Goal: Transaction & Acquisition: Purchase product/service

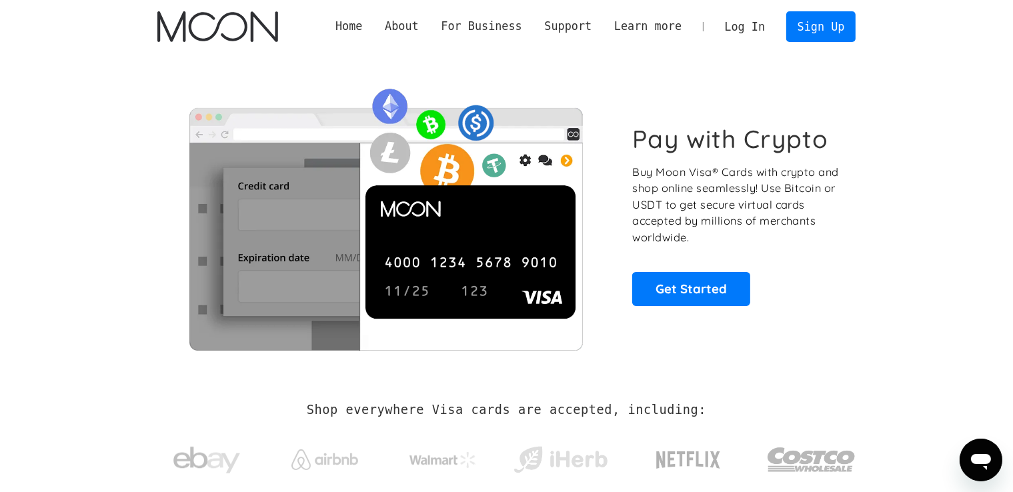
click at [733, 25] on link "Log In" at bounding box center [744, 26] width 63 height 29
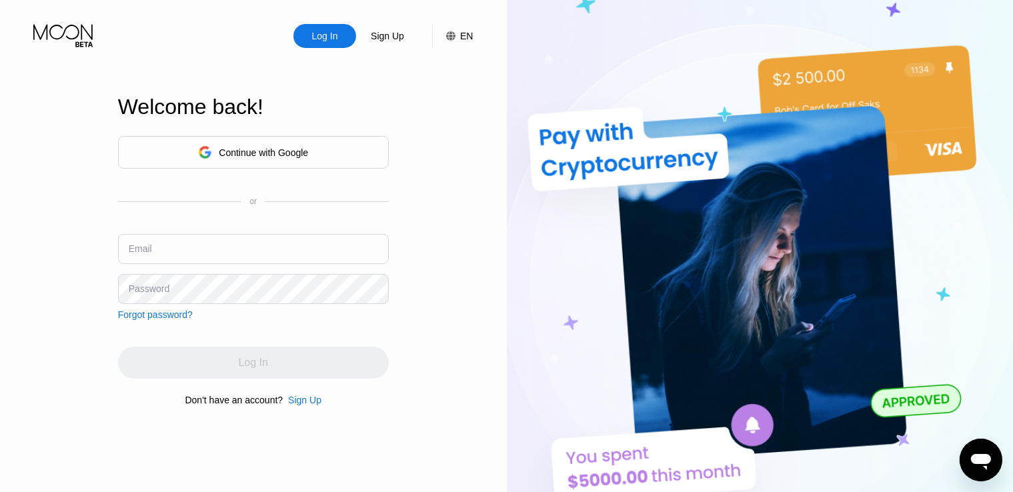
click at [239, 248] on input "text" at bounding box center [253, 249] width 271 height 30
paste input "[EMAIL_ADDRESS][DOMAIN_NAME]"
type input "[EMAIL_ADDRESS][DOMAIN_NAME]"
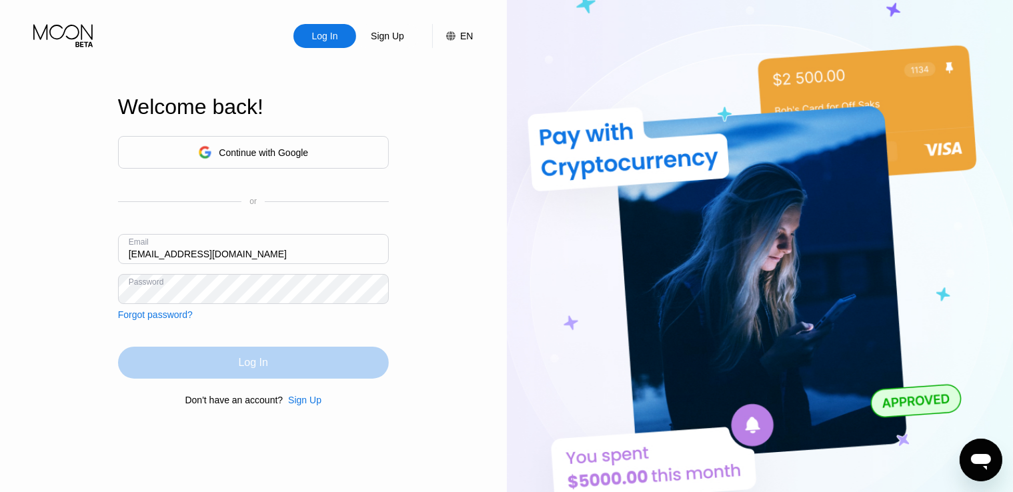
click at [257, 364] on div "Log In" at bounding box center [253, 362] width 29 height 13
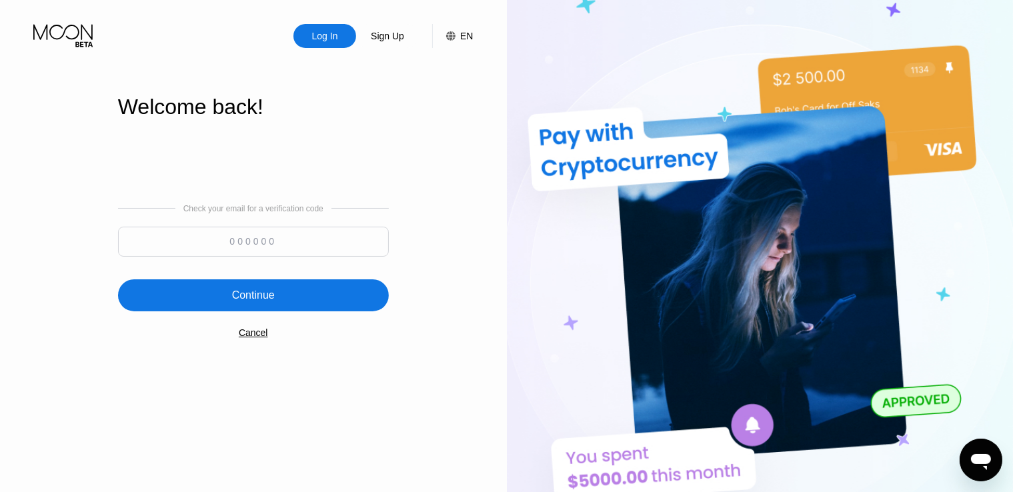
click at [319, 243] on input at bounding box center [253, 242] width 271 height 30
paste input "873337"
type input "873337"
click at [301, 299] on div "Continue" at bounding box center [253, 295] width 271 height 32
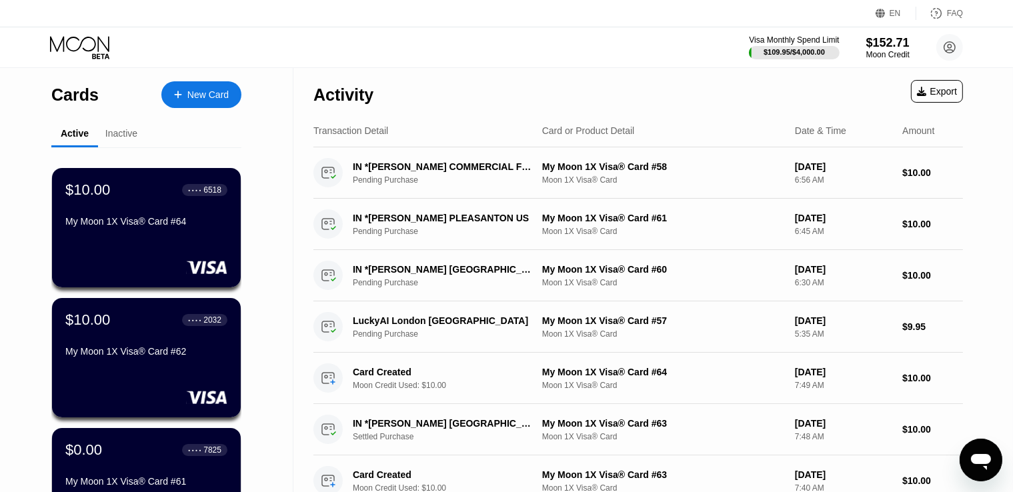
click at [132, 134] on div "Inactive" at bounding box center [121, 133] width 32 height 11
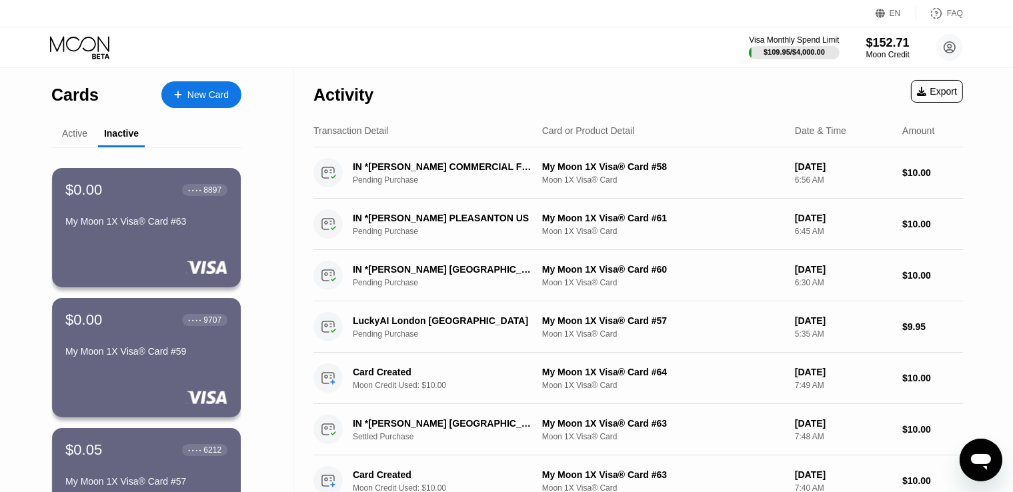
click at [79, 137] on div "Active" at bounding box center [74, 133] width 25 height 11
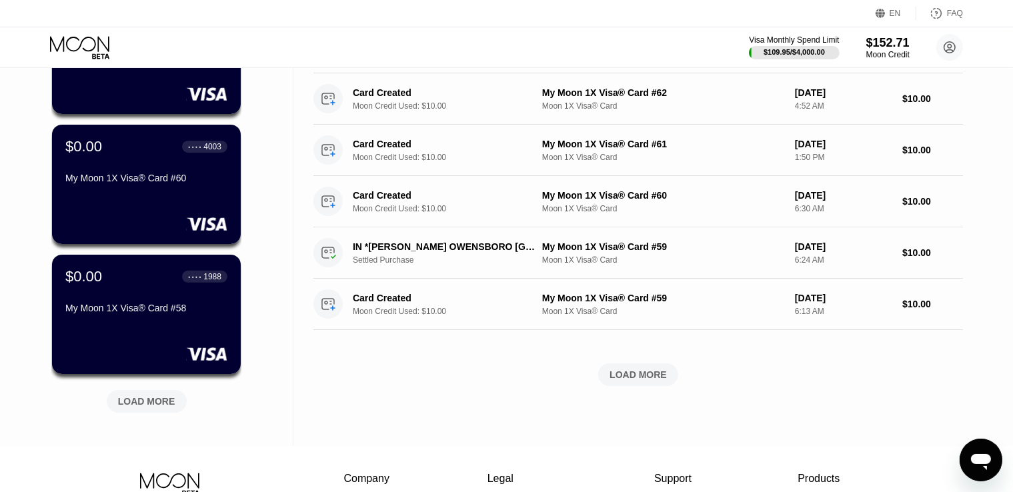
scroll to position [444, 0]
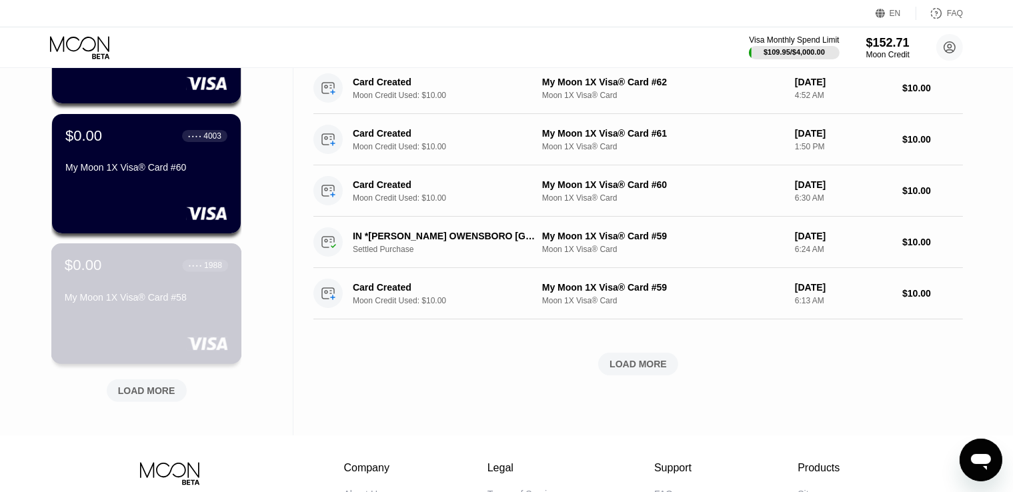
click at [154, 297] on div "My Moon 1X Visa® Card #58" at bounding box center [146, 297] width 163 height 11
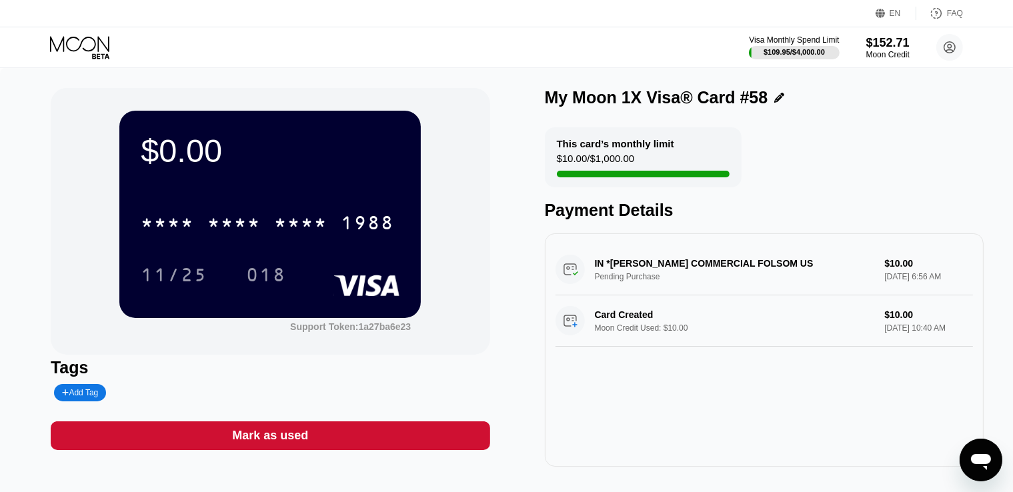
click at [296, 441] on div "Mark as used" at bounding box center [270, 435] width 76 height 15
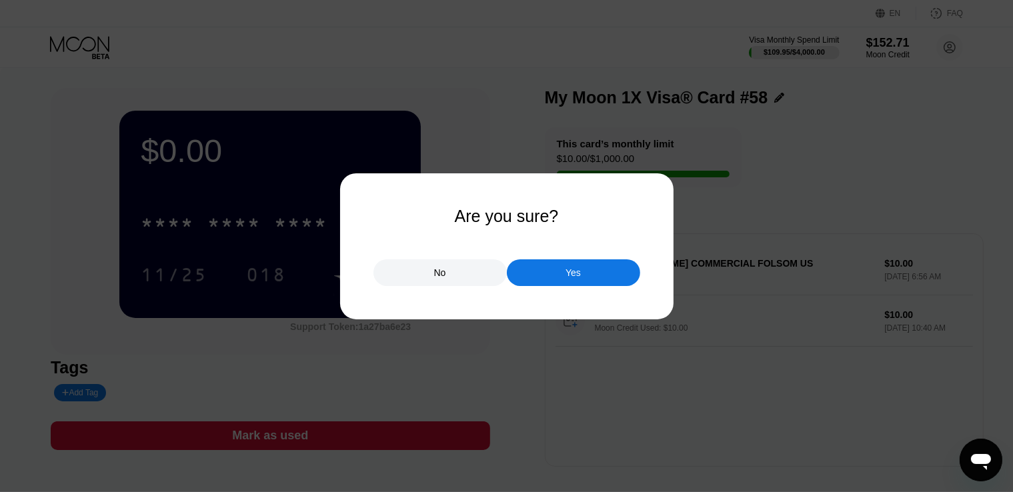
click at [555, 277] on div "Yes" at bounding box center [573, 272] width 133 height 27
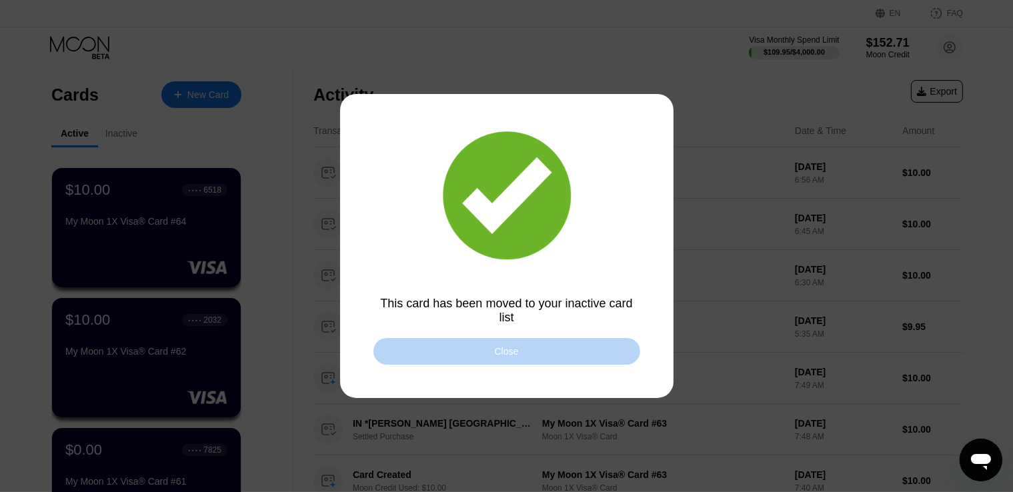
click at [447, 348] on div "Close" at bounding box center [506, 351] width 267 height 27
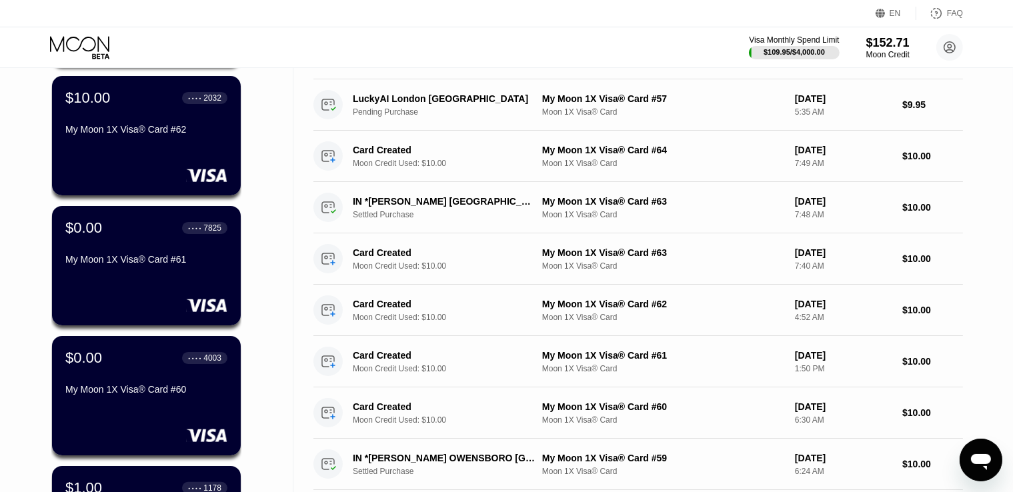
scroll to position [400, 0]
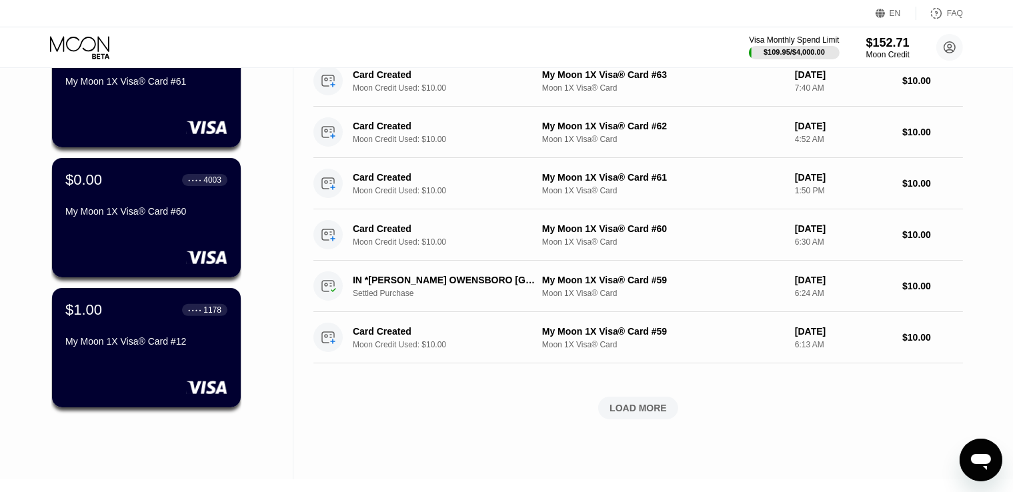
click at [158, 222] on div "My Moon 1X Visa® Card #60" at bounding box center [146, 214] width 162 height 16
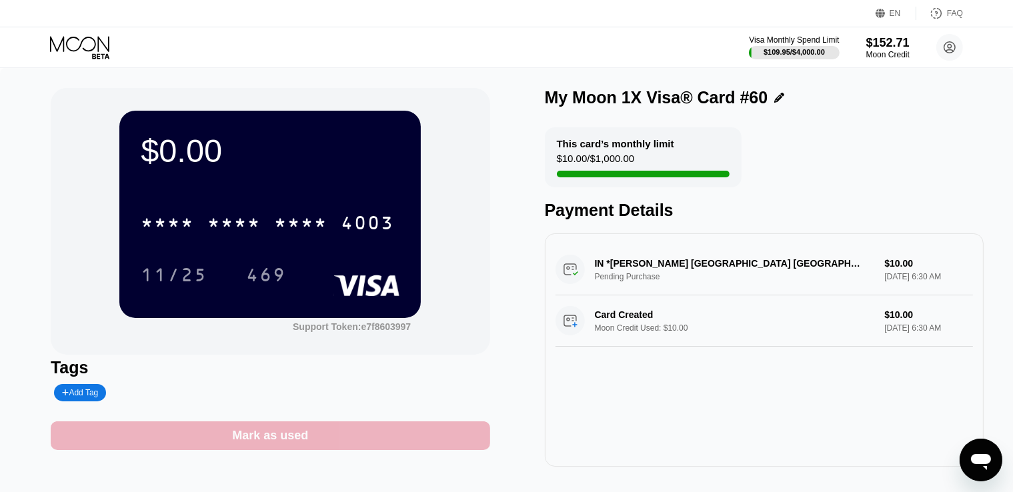
click at [324, 436] on div "Mark as used" at bounding box center [270, 435] width 439 height 29
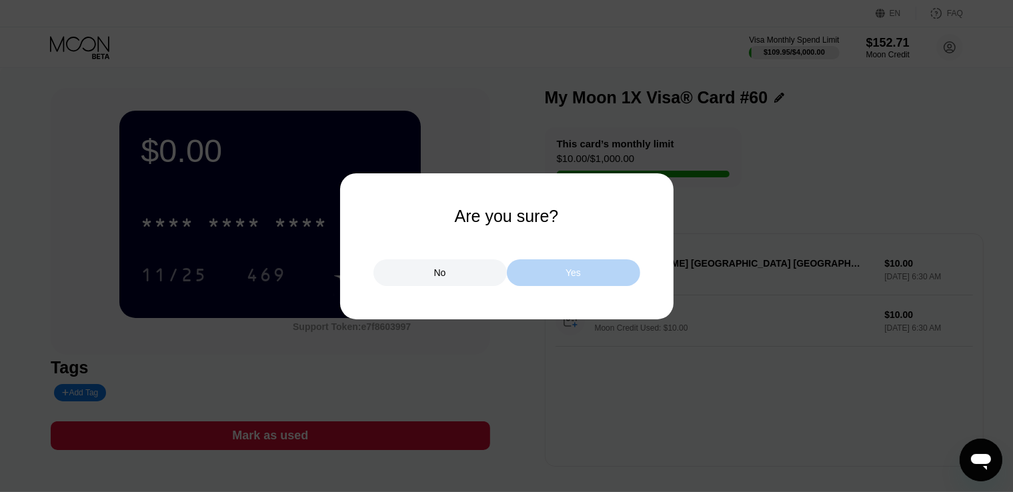
click at [544, 277] on div "Yes" at bounding box center [573, 272] width 133 height 27
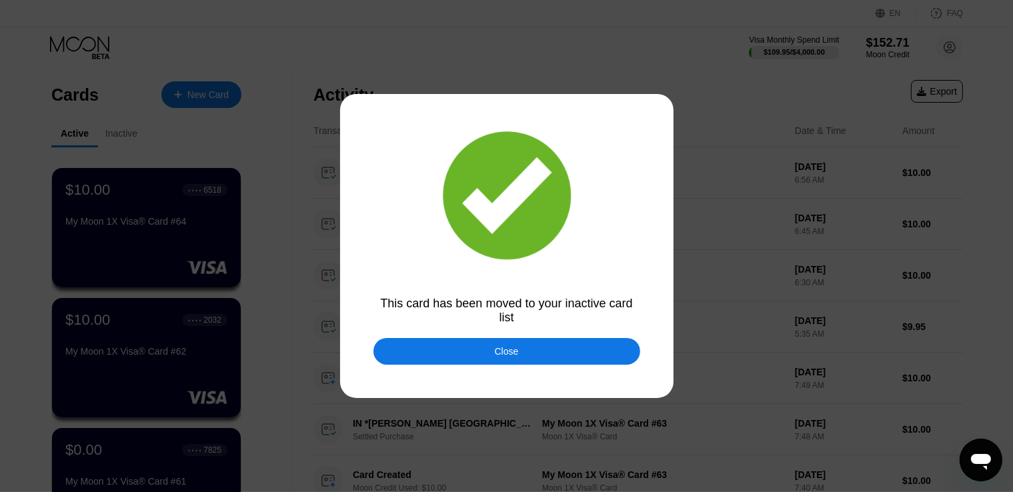
click at [475, 359] on div "Close" at bounding box center [506, 351] width 267 height 27
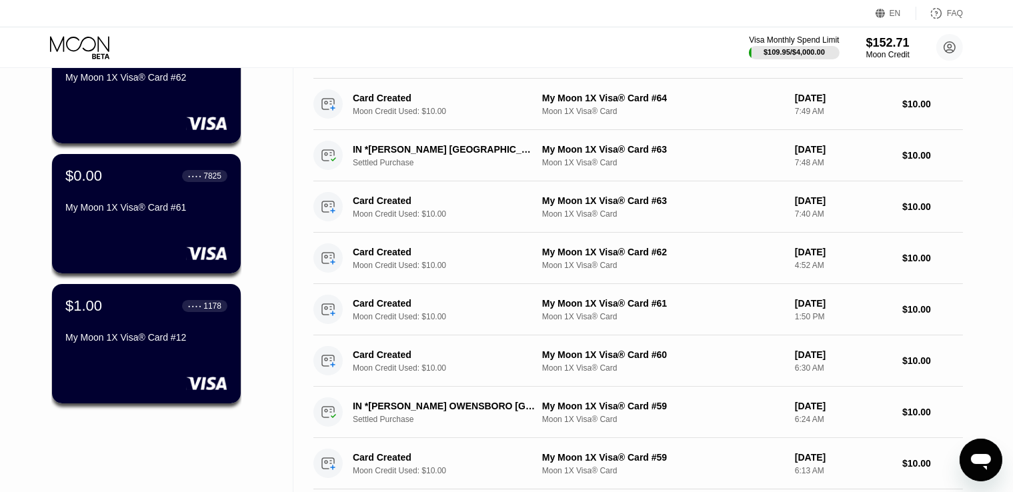
scroll to position [267, 0]
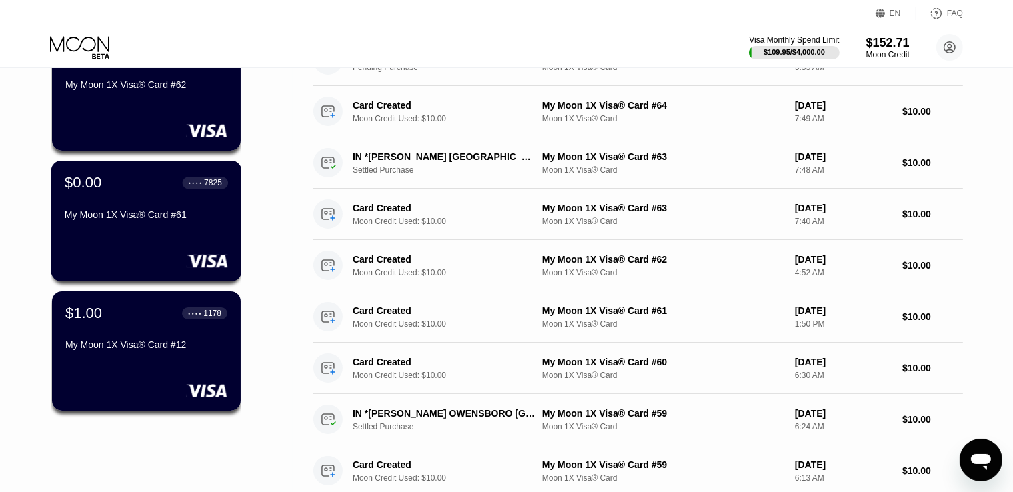
click at [168, 257] on div at bounding box center [146, 260] width 163 height 13
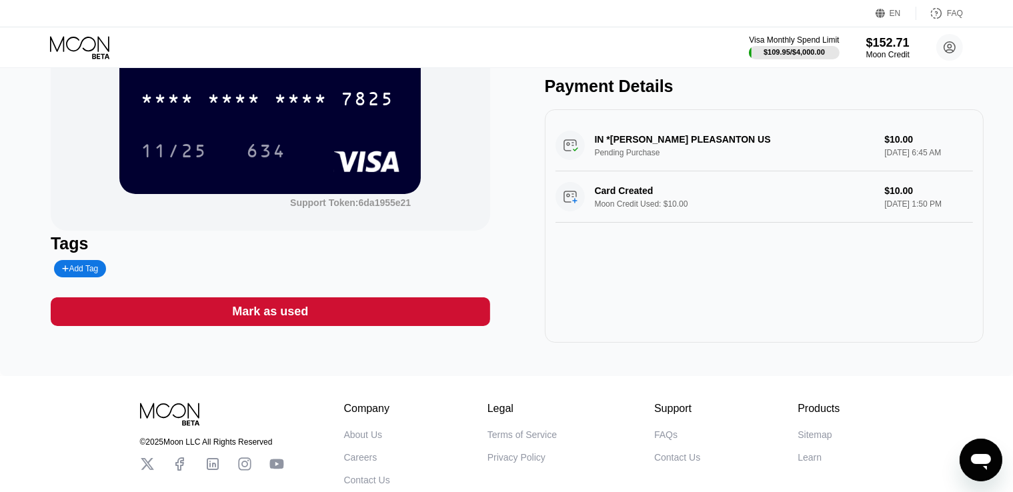
scroll to position [133, 0]
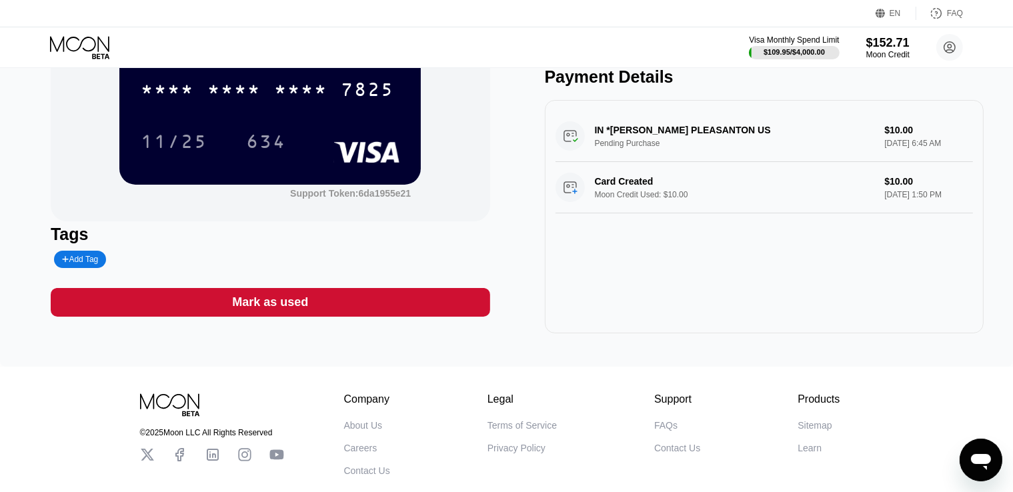
click at [310, 307] on div "Mark as used" at bounding box center [270, 302] width 439 height 29
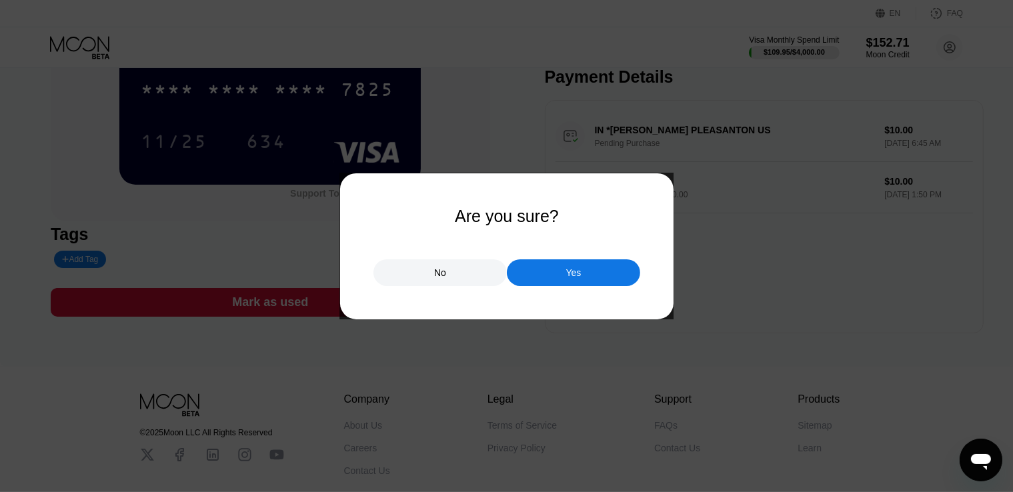
click at [557, 273] on div "Yes" at bounding box center [573, 272] width 133 height 27
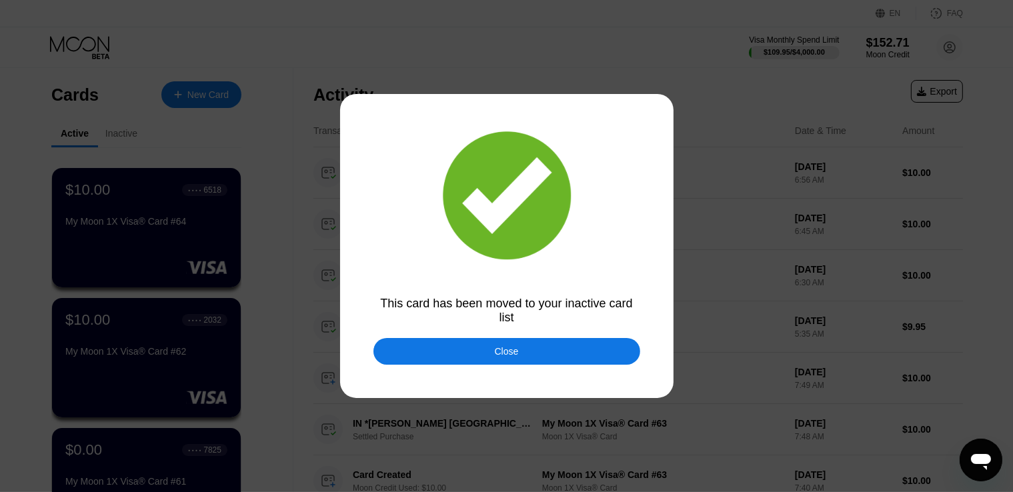
click at [477, 357] on div "Close" at bounding box center [506, 351] width 267 height 27
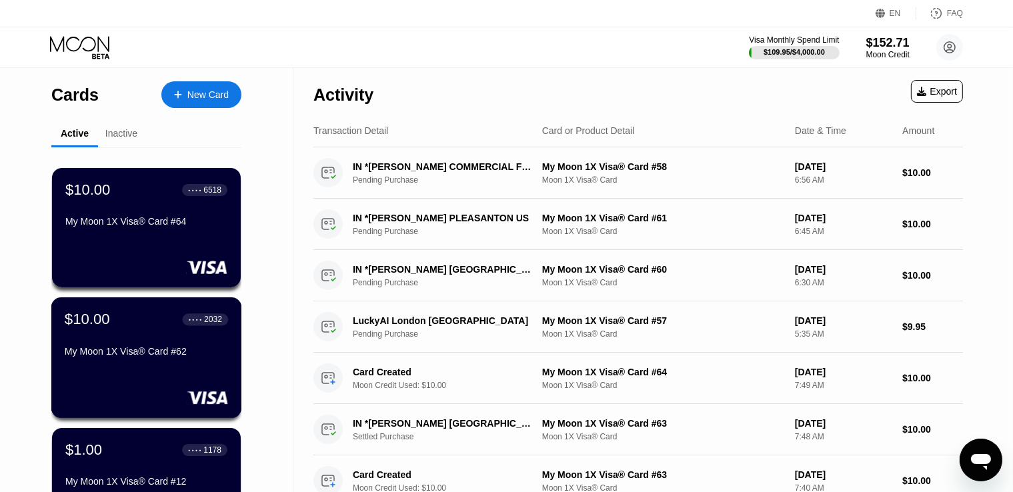
click at [158, 347] on div "$10.00 ● ● ● ● 2032 My Moon 1X Visa® Card #62" at bounding box center [146, 336] width 163 height 51
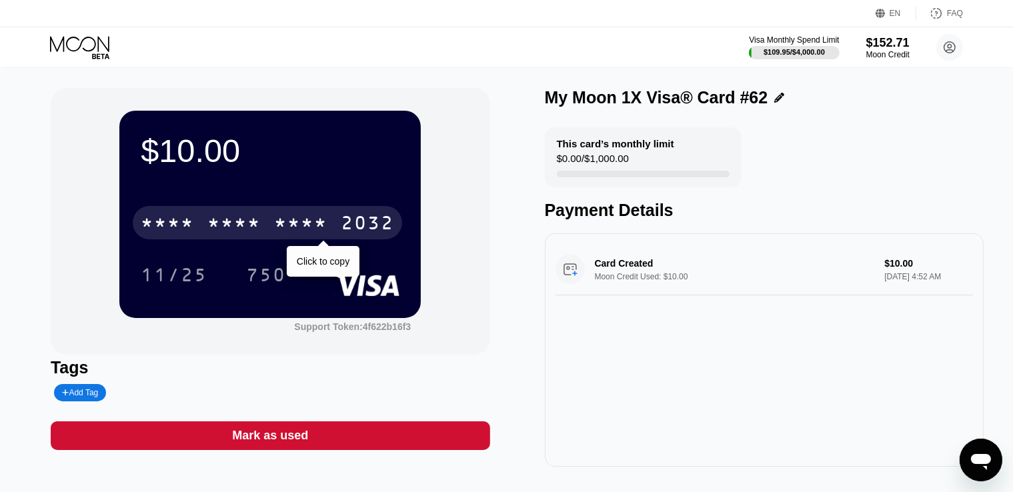
click at [282, 235] on div "* * * *" at bounding box center [300, 224] width 53 height 21
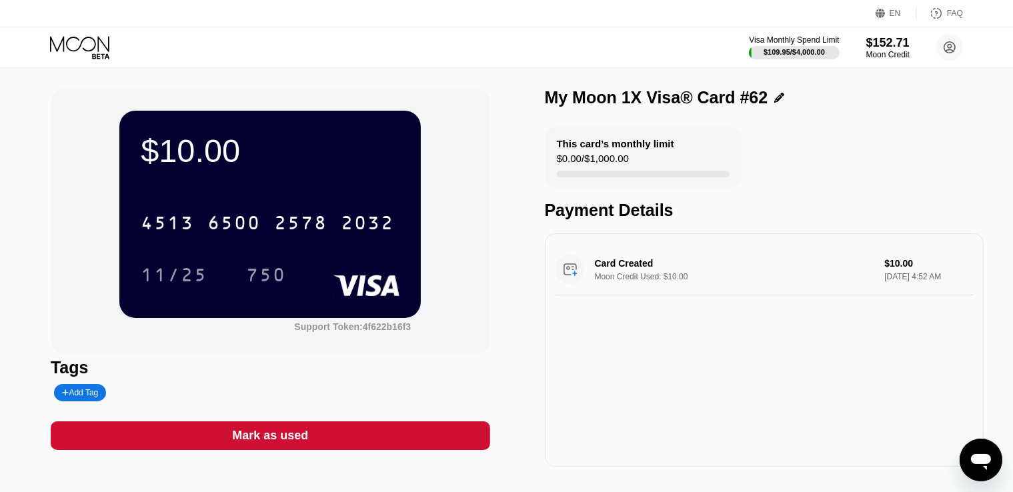
click at [65, 57] on icon at bounding box center [81, 47] width 62 height 23
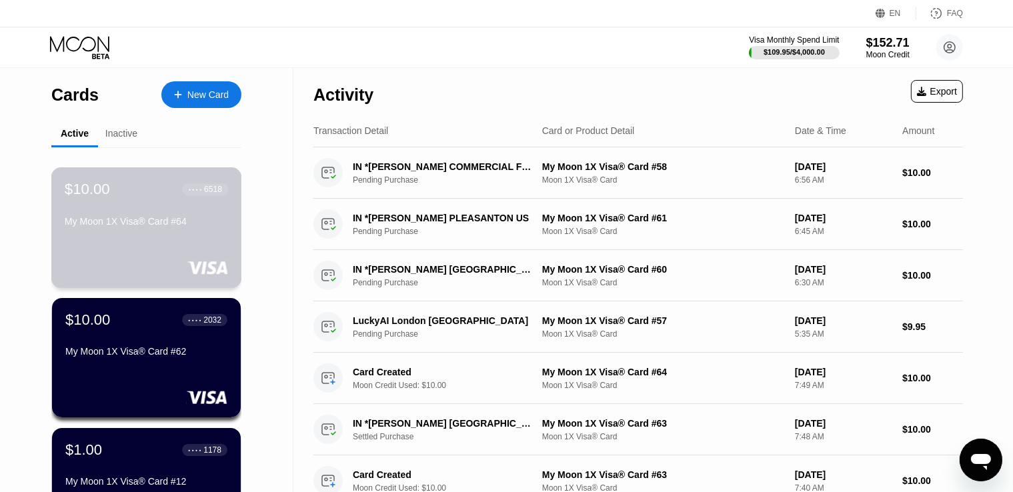
click at [163, 223] on div "My Moon 1X Visa® Card #64" at bounding box center [146, 221] width 163 height 11
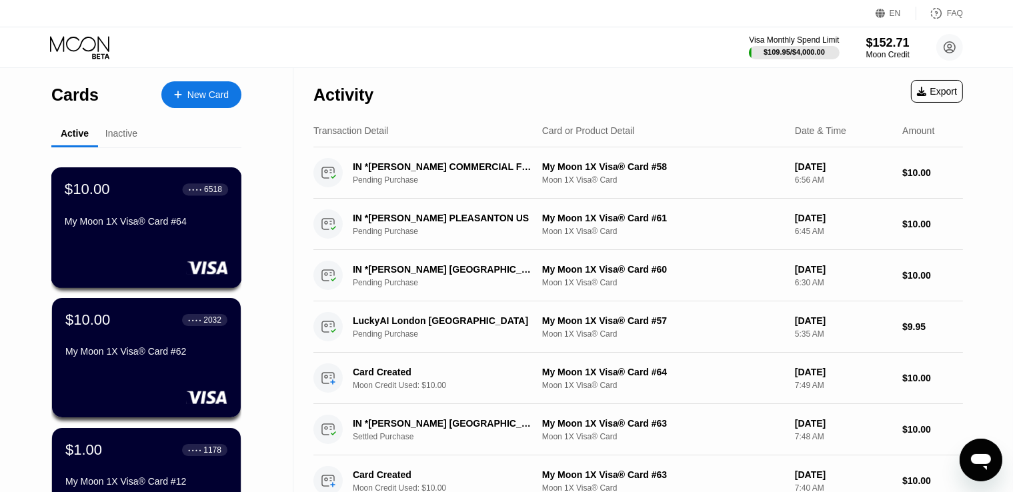
click at [173, 232] on div "My Moon 1X Visa® Card #64" at bounding box center [146, 224] width 163 height 16
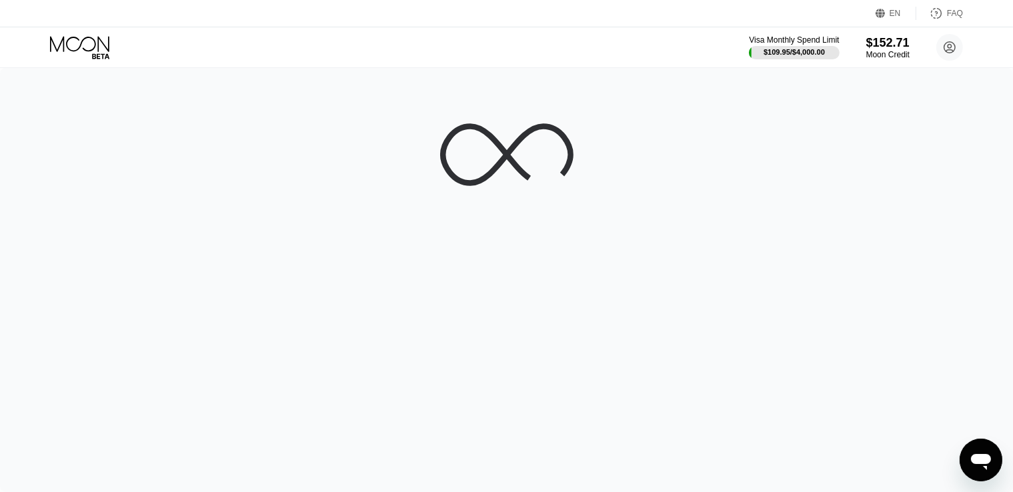
click at [703, 185] on div at bounding box center [506, 280] width 1013 height 424
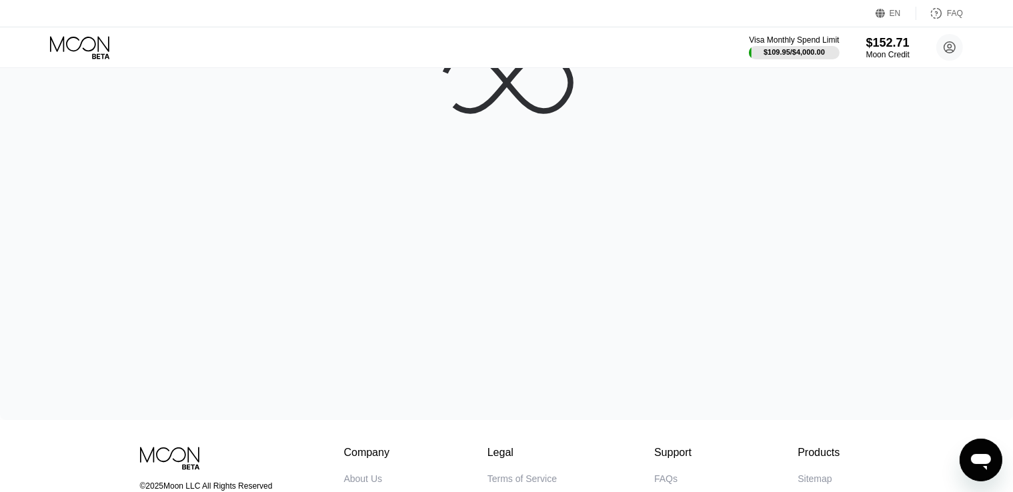
scroll to position [25, 0]
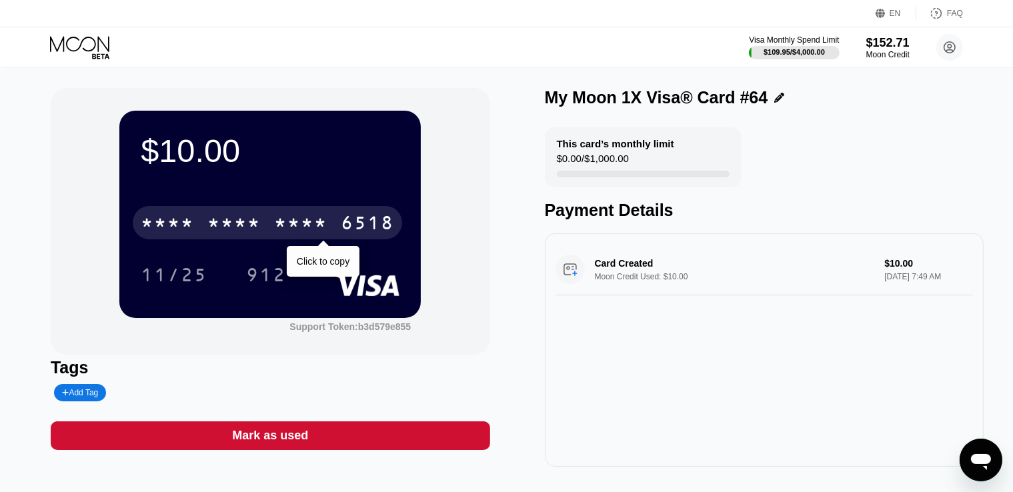
click at [285, 225] on div "* * * *" at bounding box center [300, 224] width 53 height 21
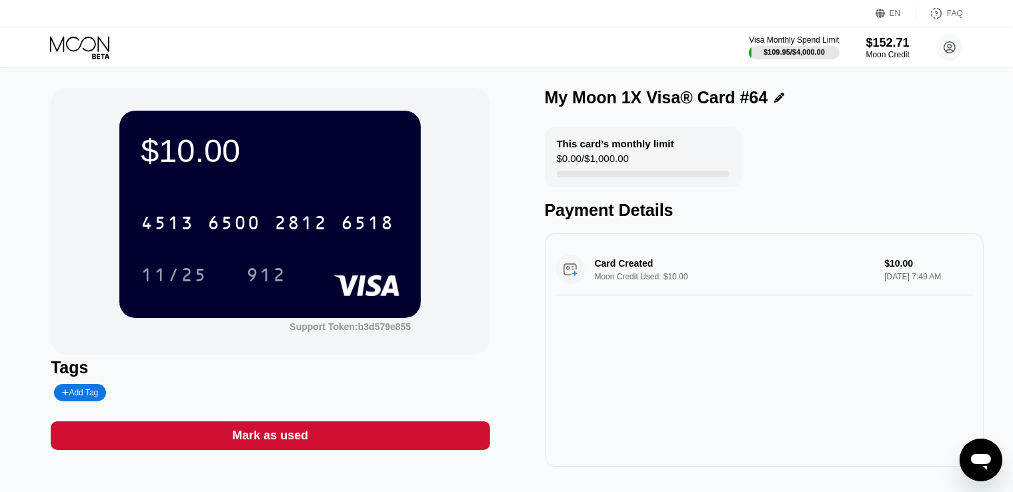
click at [88, 54] on icon at bounding box center [81, 47] width 62 height 23
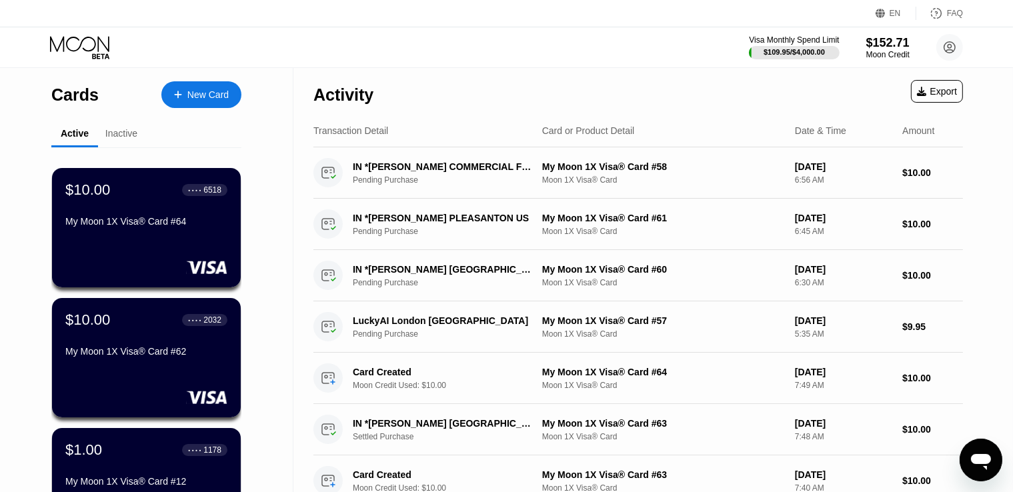
click at [109, 137] on div "Inactive" at bounding box center [121, 133] width 32 height 11
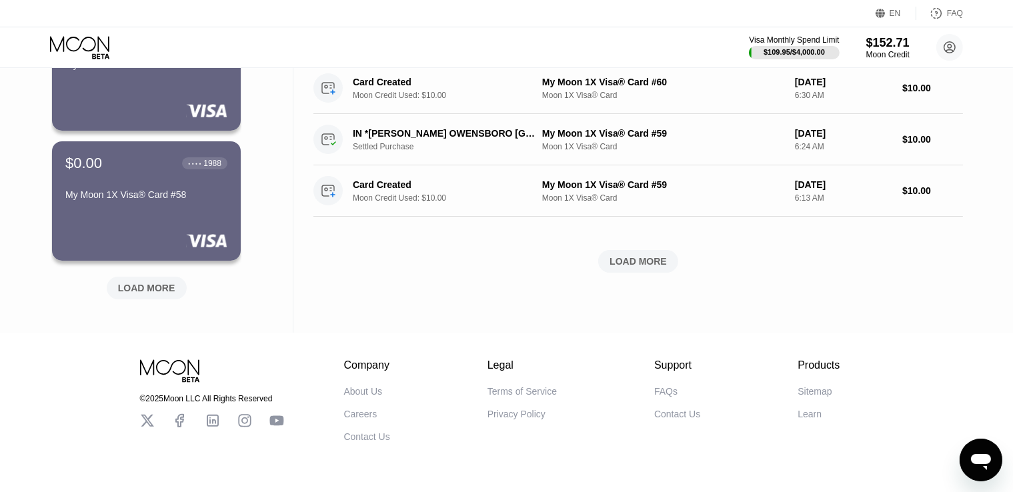
scroll to position [577, 0]
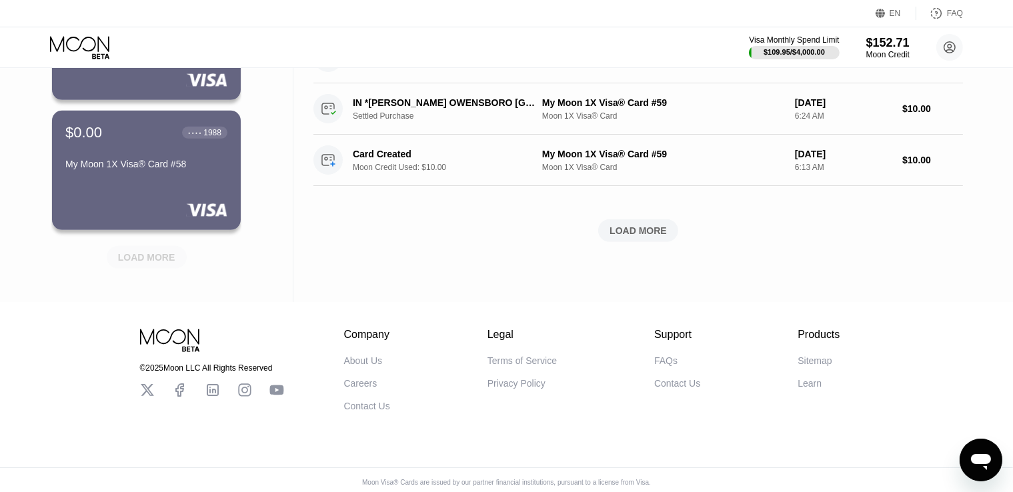
click at [157, 259] on div "LOAD MORE" at bounding box center [146, 257] width 57 height 12
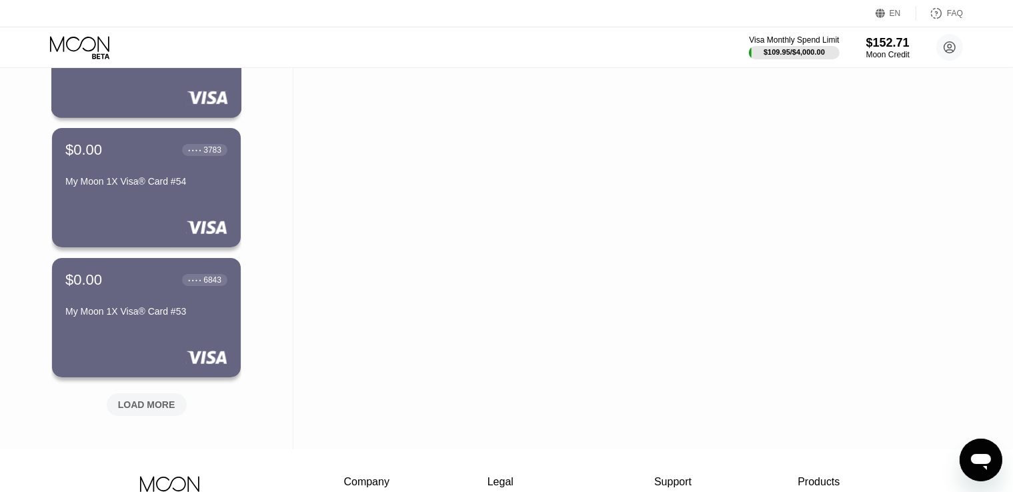
scroll to position [1241, 0]
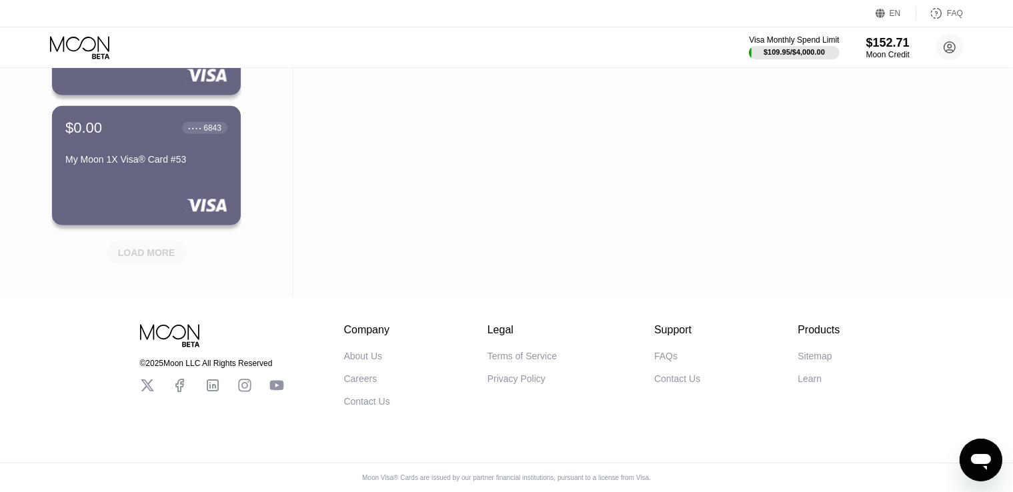
click at [141, 247] on div "LOAD MORE" at bounding box center [146, 253] width 57 height 12
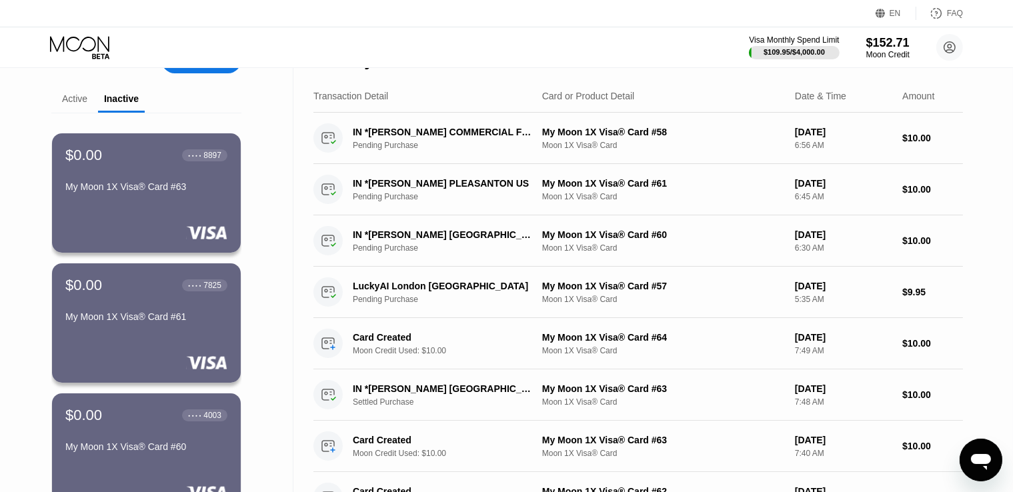
scroll to position [0, 0]
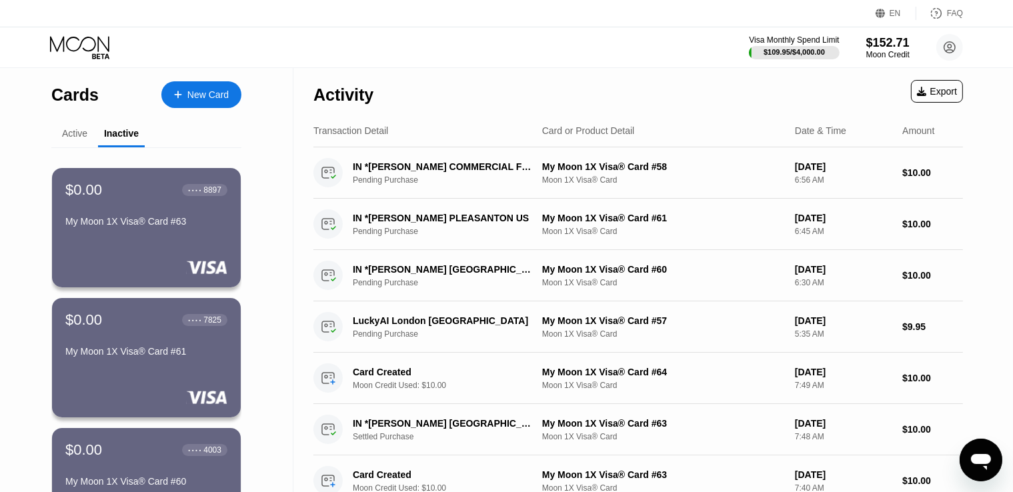
click at [77, 133] on div "Active" at bounding box center [74, 133] width 25 height 11
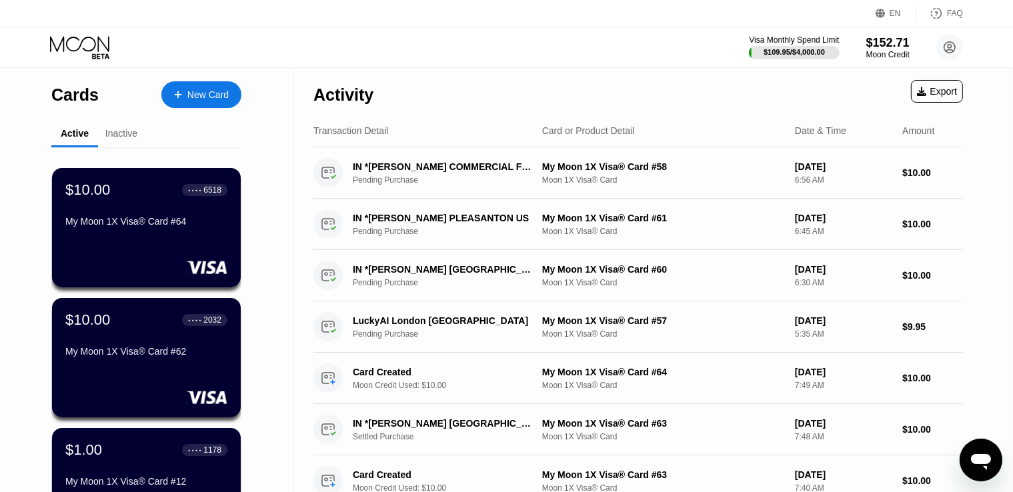
click at [81, 46] on icon at bounding box center [81, 47] width 62 height 23
click at [91, 42] on icon at bounding box center [81, 47] width 62 height 23
click at [135, 134] on div "Inactive" at bounding box center [121, 133] width 32 height 11
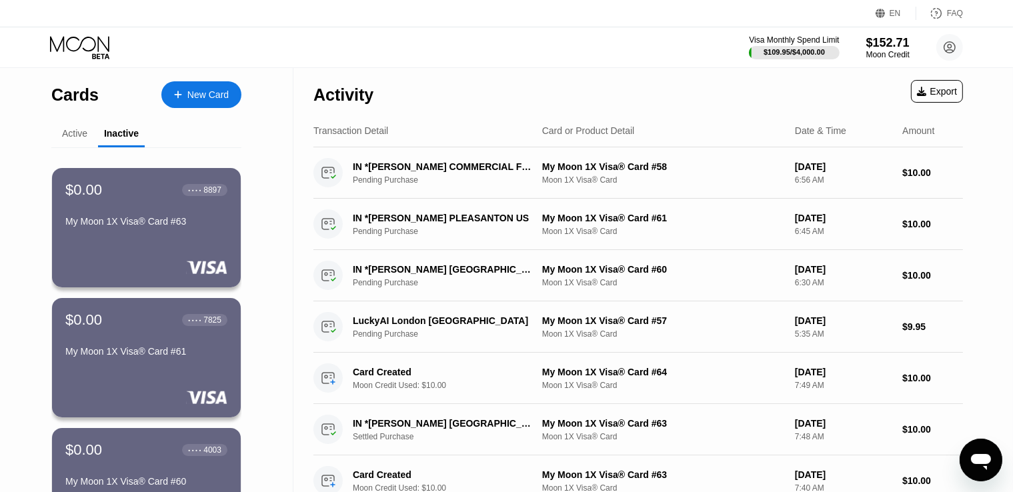
click at [81, 135] on div "Active" at bounding box center [74, 133] width 25 height 11
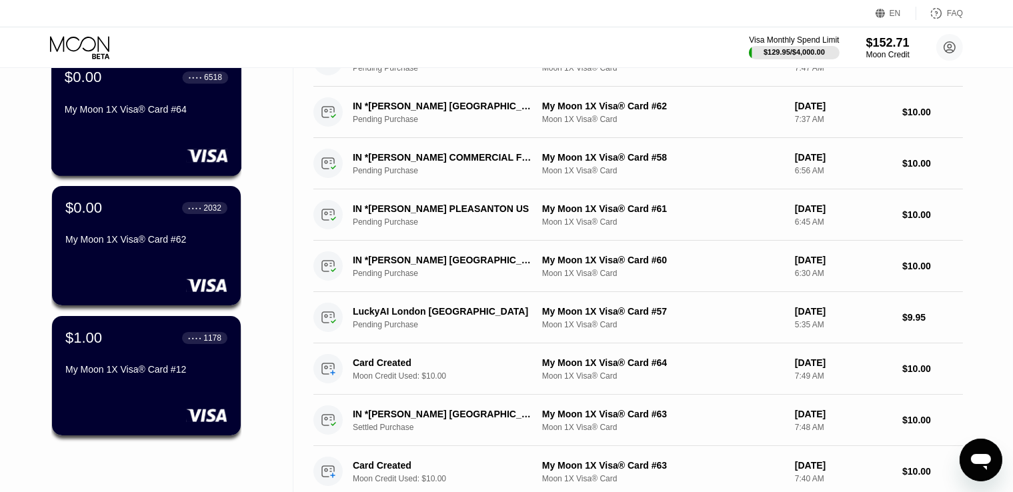
scroll to position [89, 0]
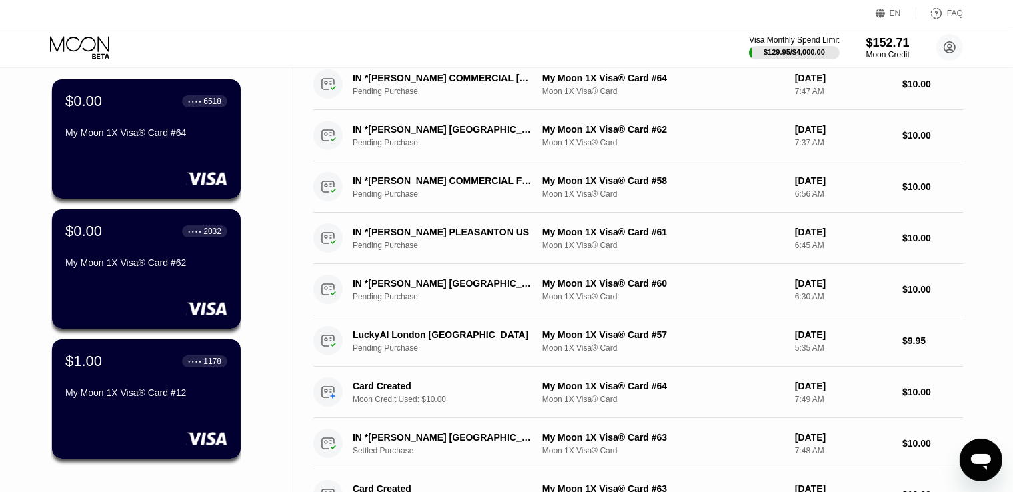
click at [174, 157] on div "$0.00 ● ● ● ● 6518 My Moon 1X Visa® Card #64" at bounding box center [146, 138] width 189 height 119
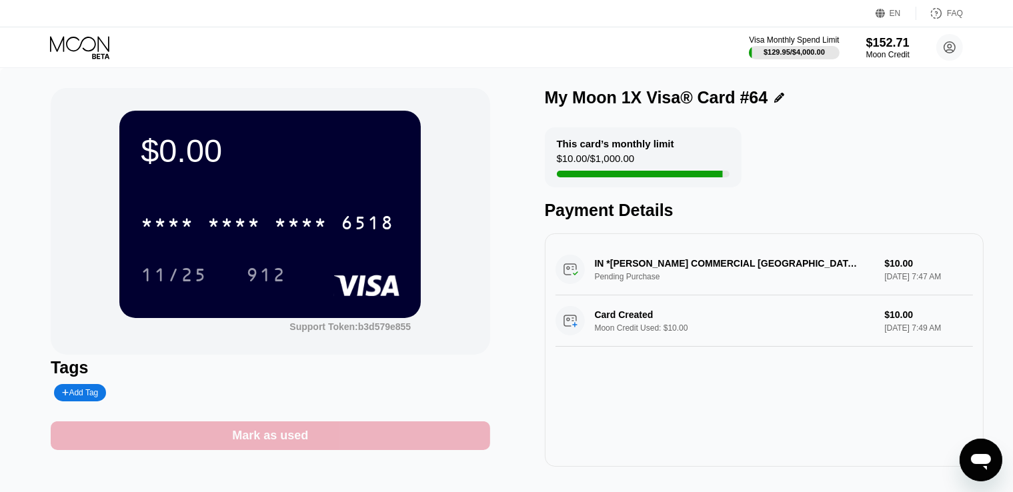
click at [369, 440] on div "Mark as used" at bounding box center [270, 435] width 439 height 29
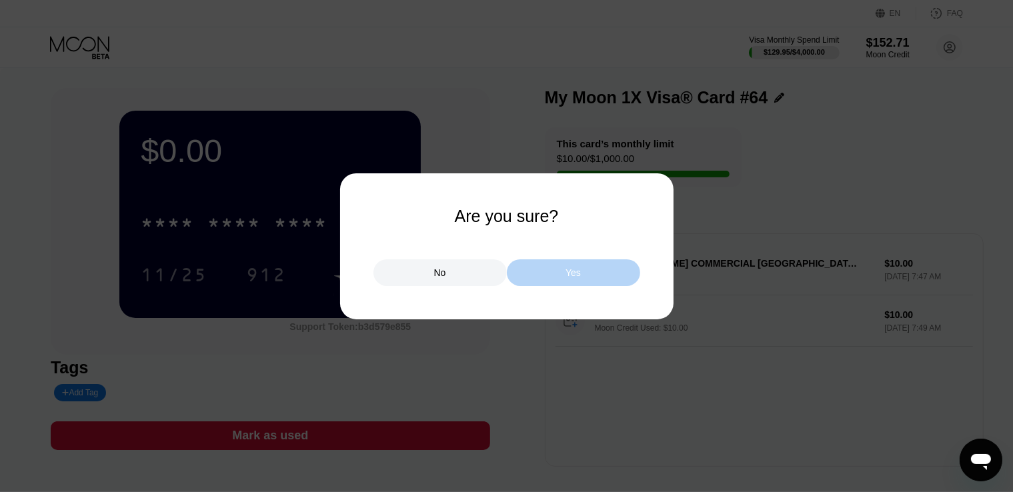
click at [549, 275] on div "Yes" at bounding box center [573, 272] width 133 height 27
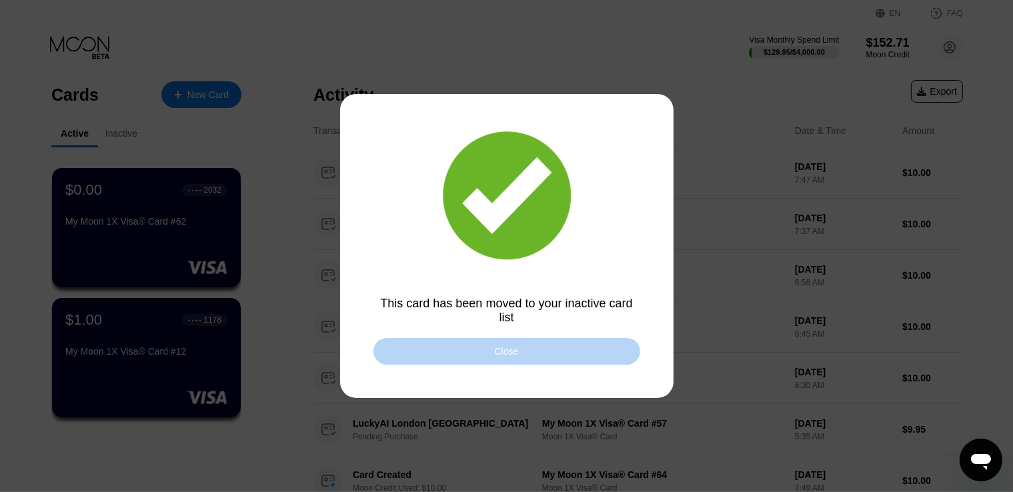
click at [499, 347] on div "Close" at bounding box center [507, 351] width 24 height 11
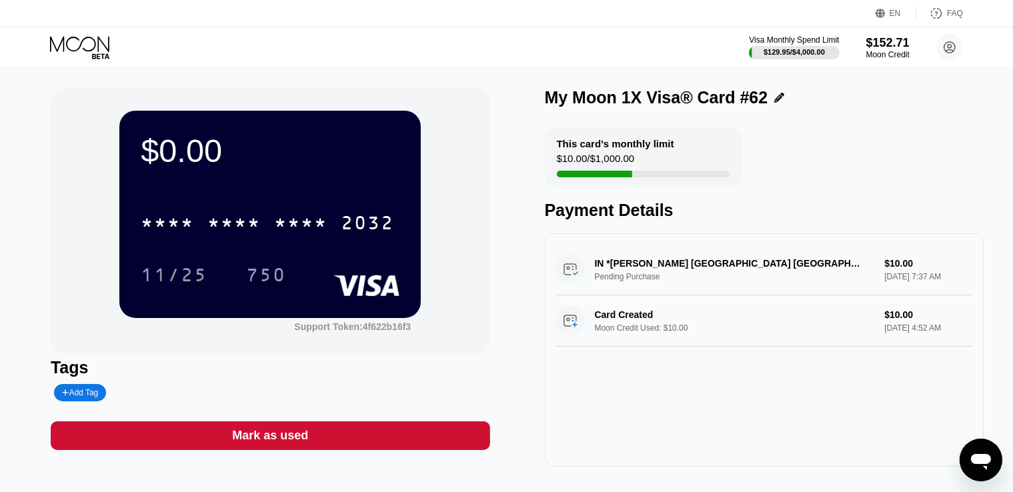
click at [333, 446] on div "Mark as used" at bounding box center [270, 435] width 439 height 29
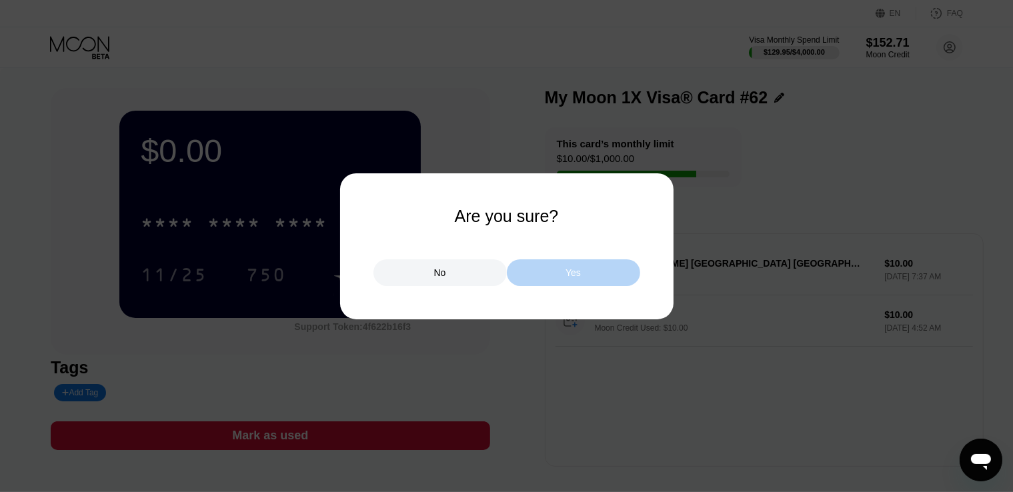
click at [546, 283] on div "Yes" at bounding box center [573, 272] width 133 height 27
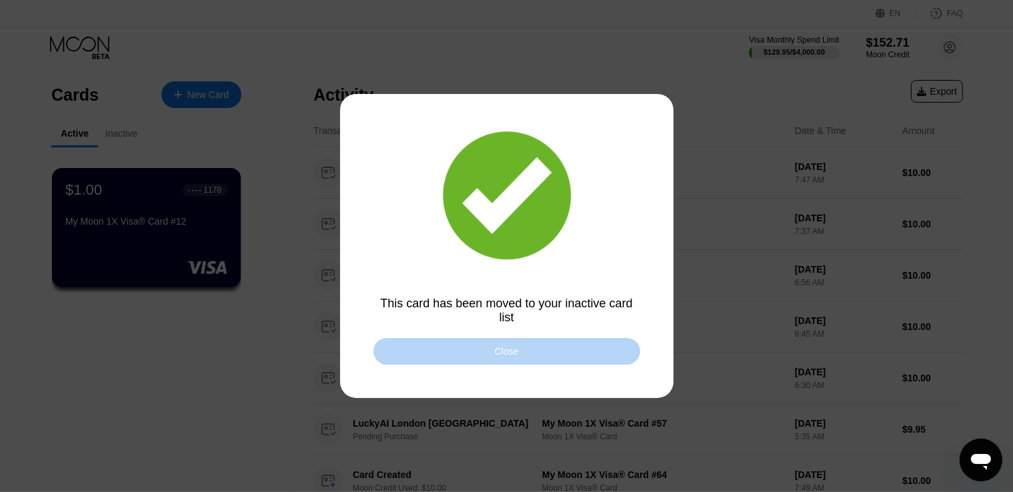
click at [455, 352] on div "Close" at bounding box center [506, 351] width 267 height 27
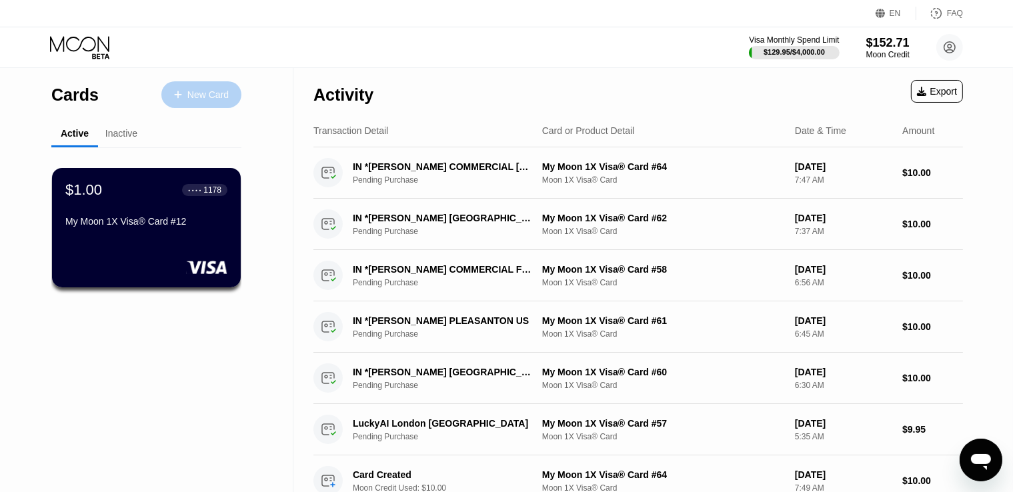
click at [192, 96] on div "New Card" at bounding box center [207, 94] width 41 height 11
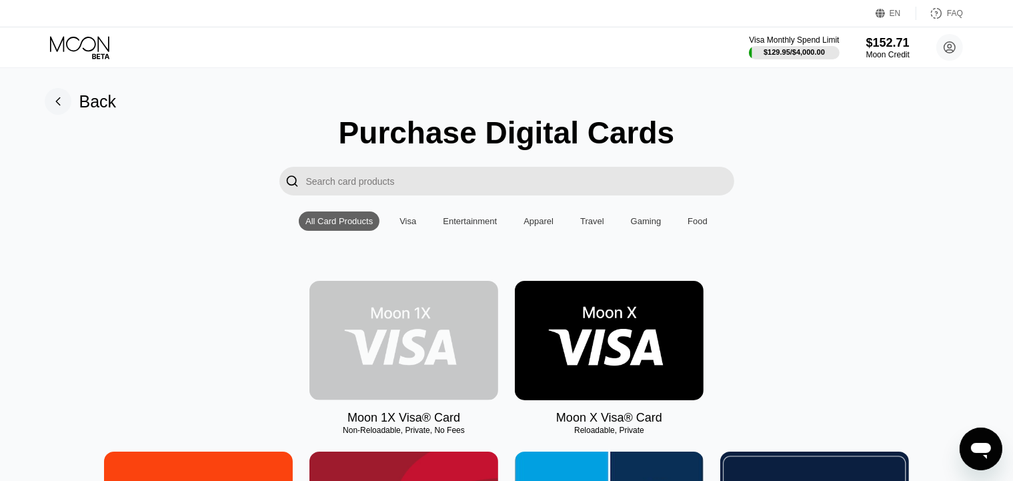
click at [423, 345] on img at bounding box center [403, 340] width 189 height 119
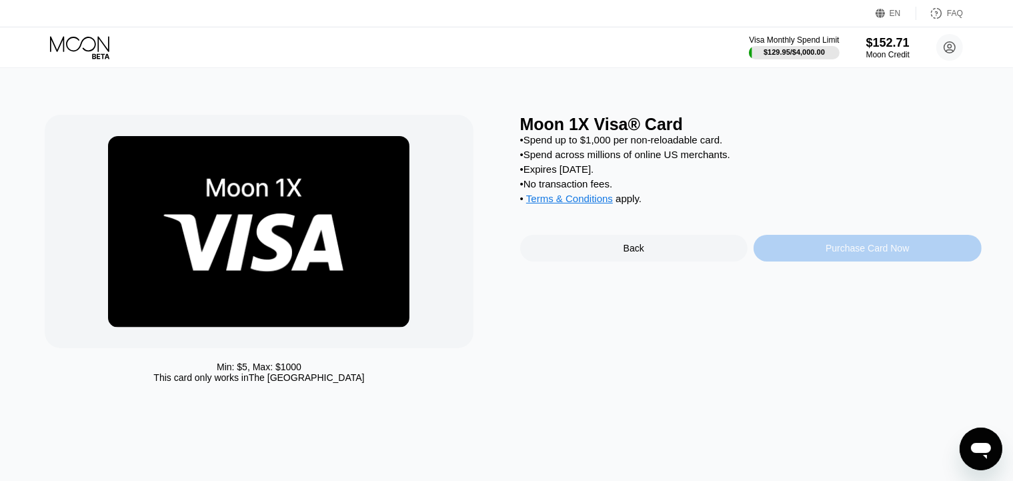
click at [823, 261] on div "Purchase Card Now" at bounding box center [867, 248] width 228 height 27
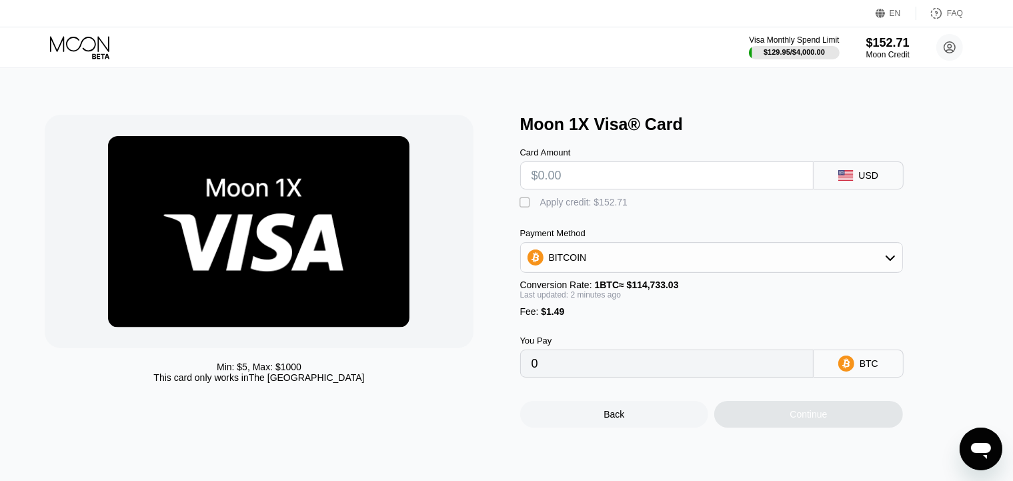
click at [562, 171] on input "text" at bounding box center [666, 175] width 271 height 27
type input "$10"
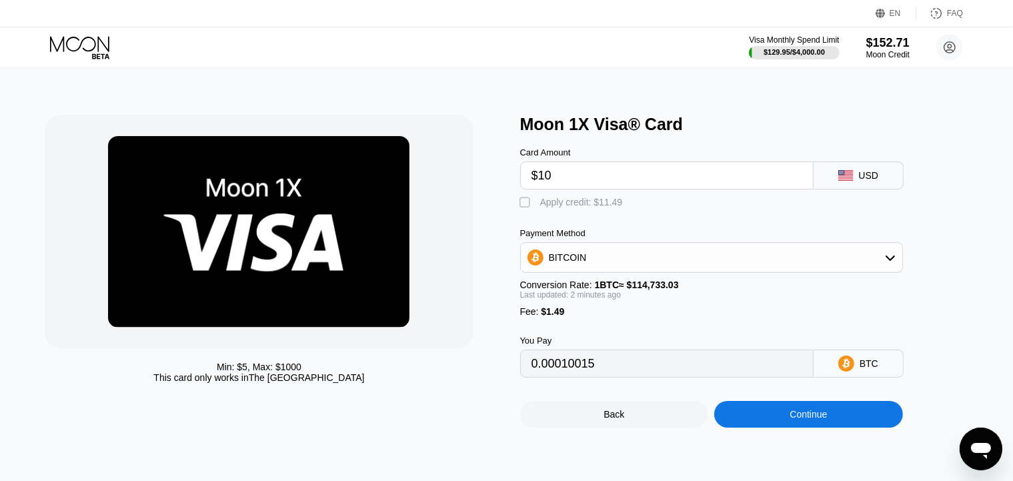
type input "0.00010015"
type input "$10"
click at [539, 206] on div " Apply credit: $11.49" at bounding box center [574, 202] width 109 height 13
type input "0"
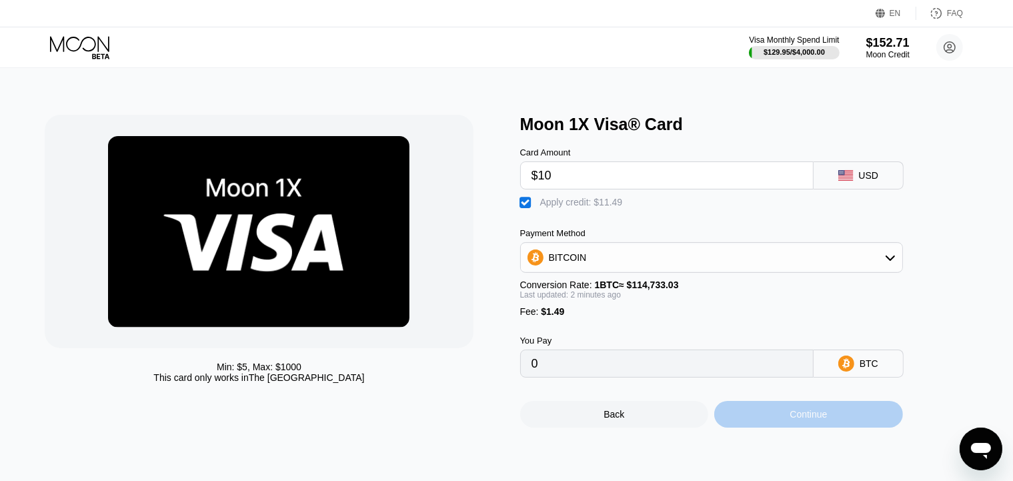
click at [780, 427] on div "Continue" at bounding box center [808, 414] width 189 height 27
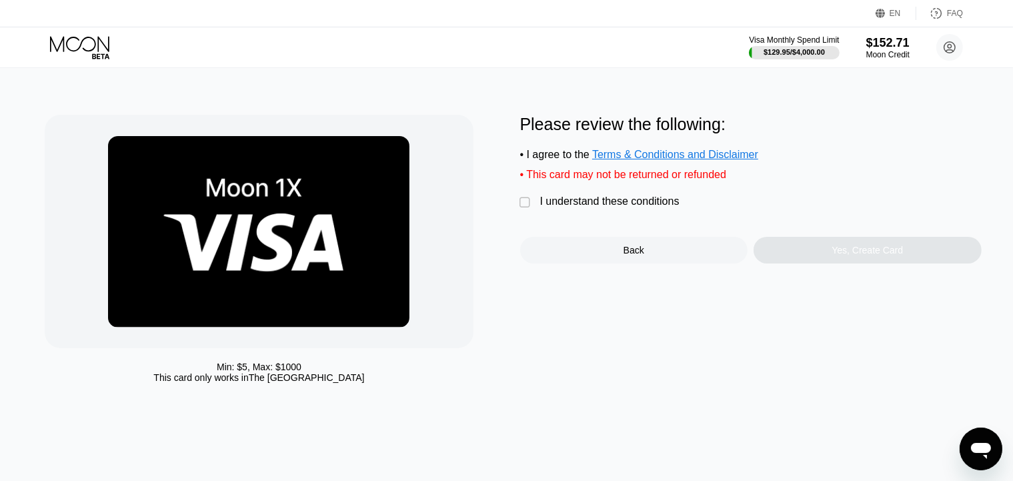
drag, startPoint x: 511, startPoint y: 206, endPoint x: 523, endPoint y: 212, distance: 13.4
click at [517, 210] on div "Min: $ 5 , Max: $ 1000 This card only works in The United States Please review …" at bounding box center [506, 252] width 923 height 275
click at [523, 209] on div "" at bounding box center [526, 202] width 13 height 13
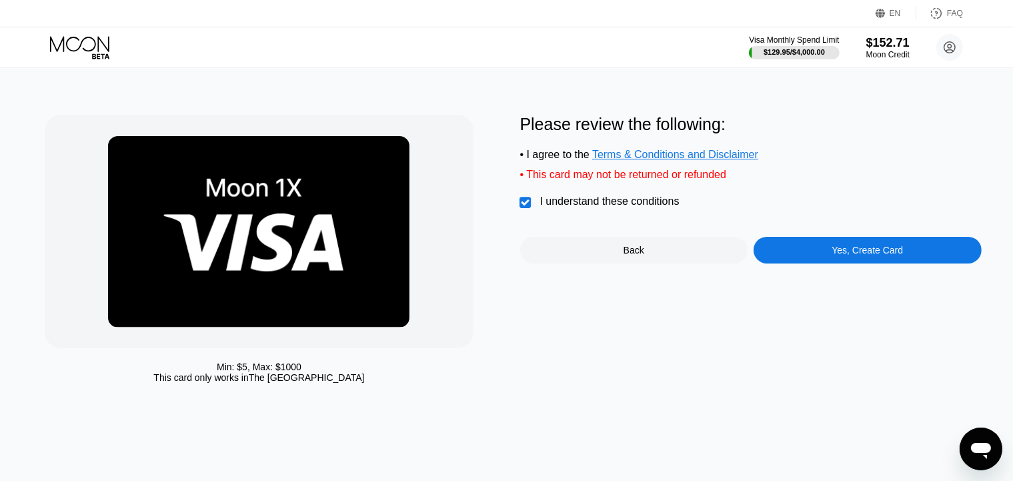
click at [853, 255] on div "Yes, Create Card" at bounding box center [866, 250] width 71 height 11
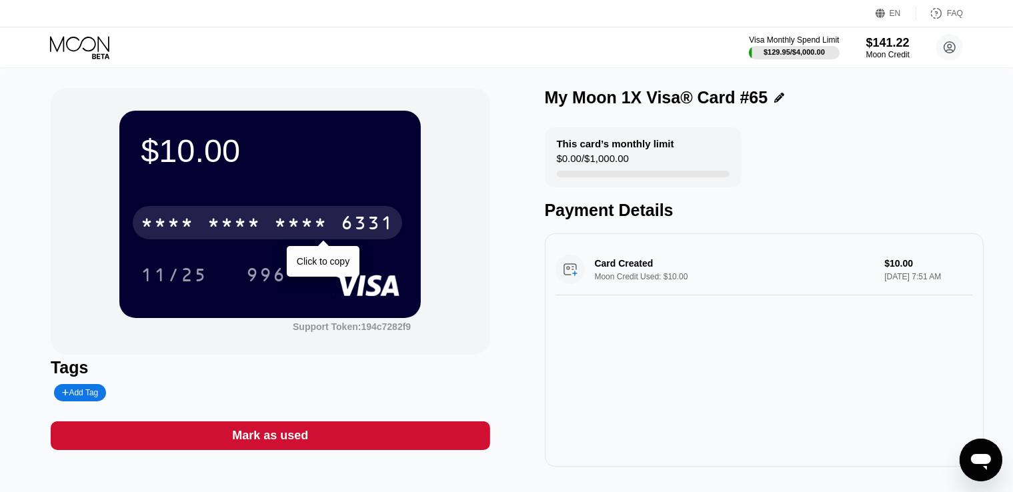
click at [258, 224] on div "* * * *" at bounding box center [233, 224] width 53 height 21
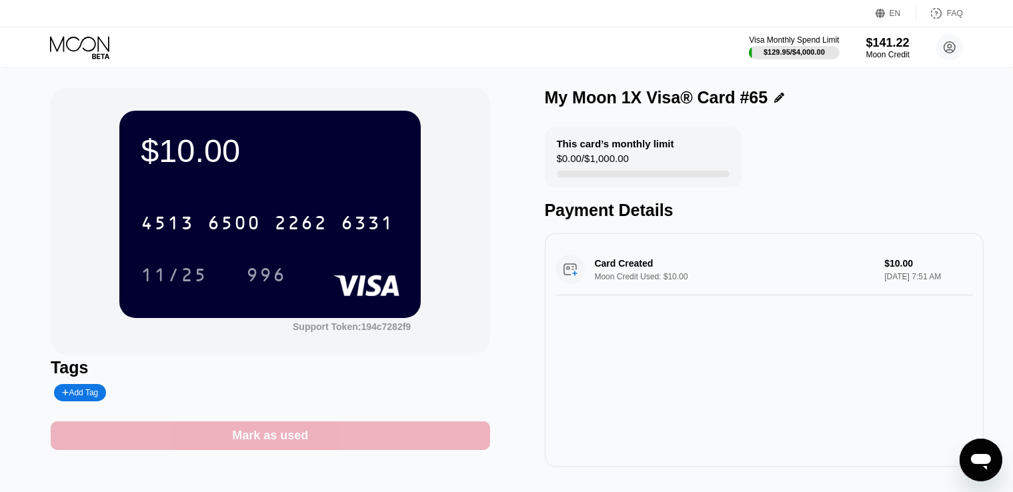
click at [365, 435] on div "Mark as used" at bounding box center [270, 435] width 439 height 29
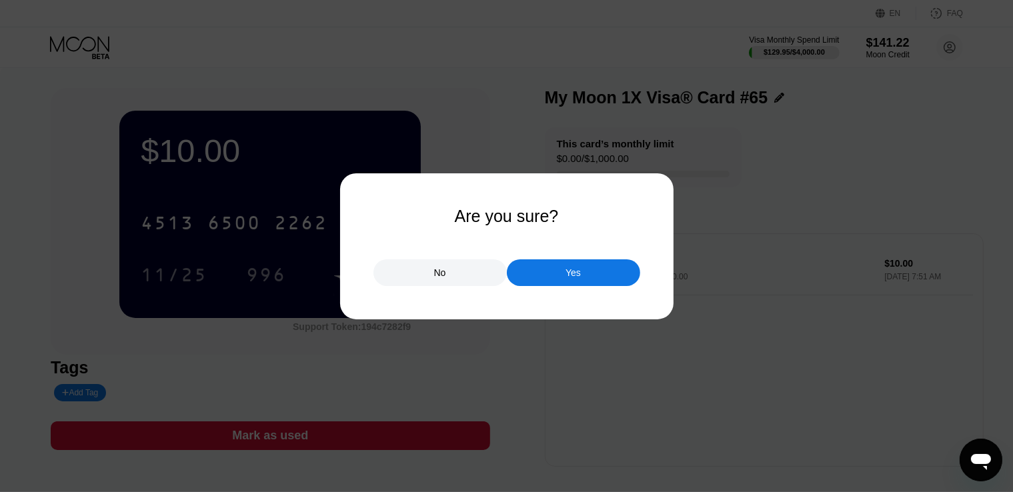
click at [541, 274] on div "Yes" at bounding box center [573, 272] width 133 height 27
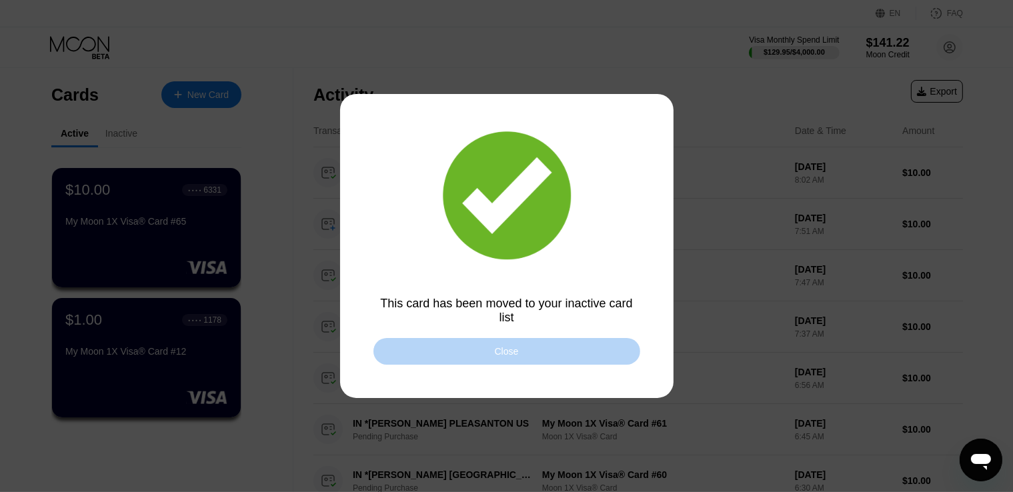
click at [453, 357] on div "Close" at bounding box center [506, 351] width 267 height 27
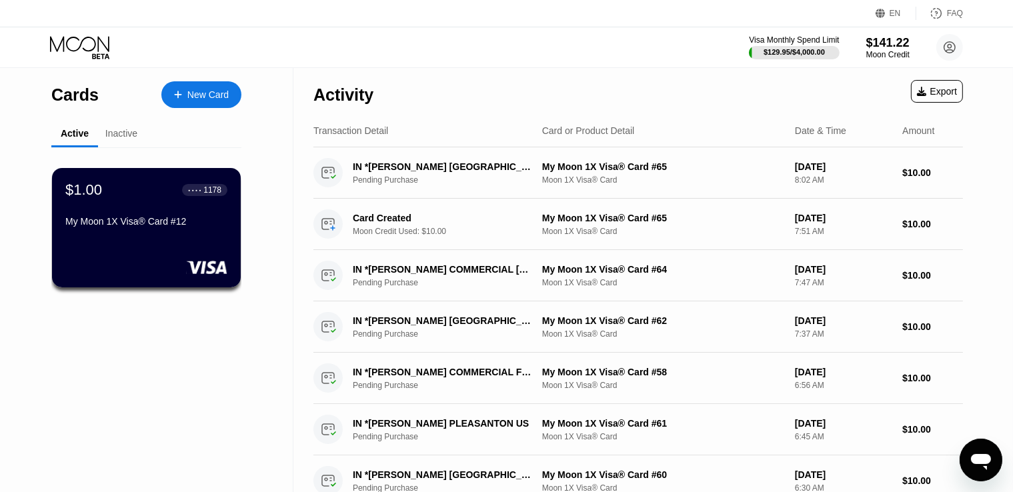
click at [118, 133] on div "Inactive" at bounding box center [121, 133] width 32 height 11
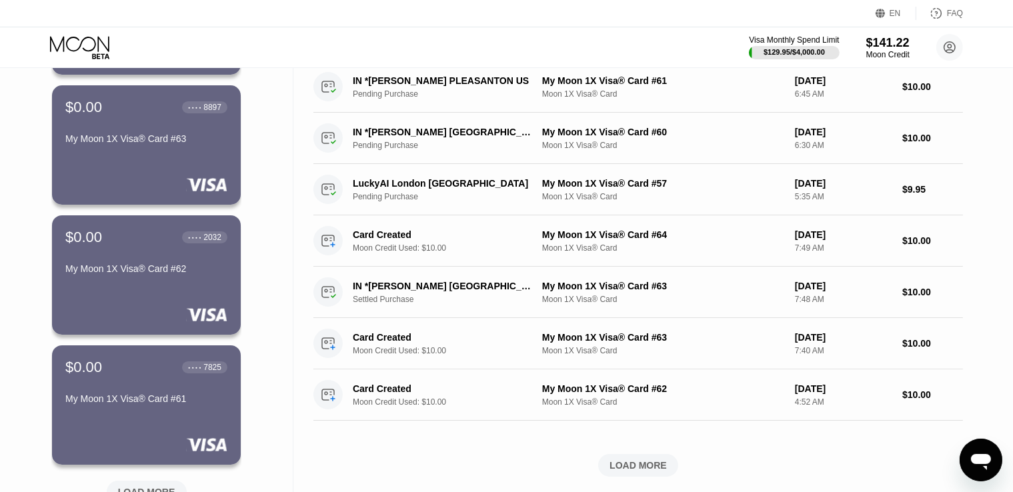
scroll to position [489, 0]
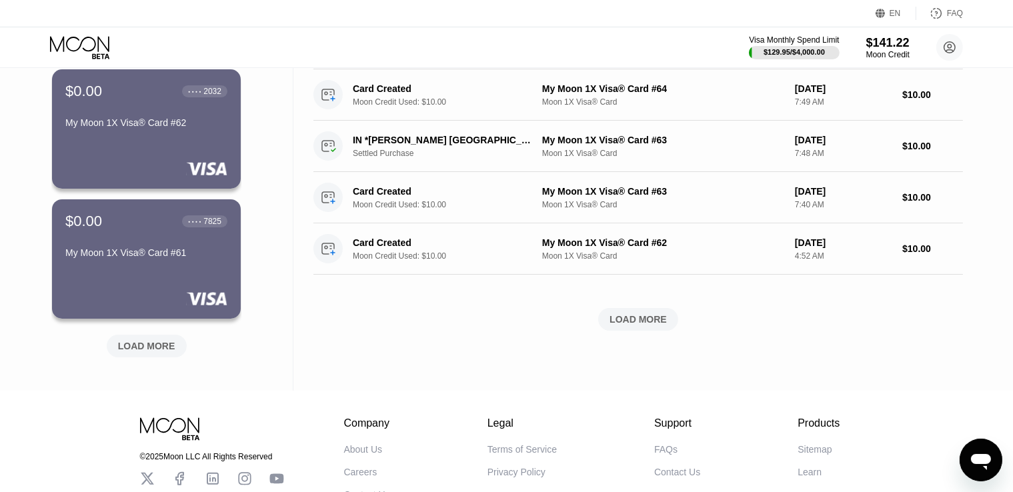
click at [145, 347] on div "LOAD MORE" at bounding box center [146, 346] width 57 height 12
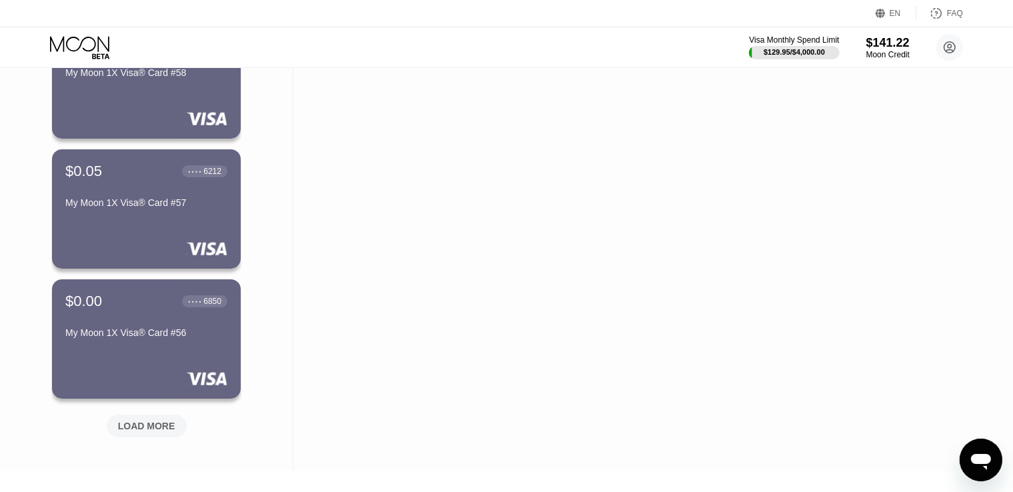
scroll to position [1241, 0]
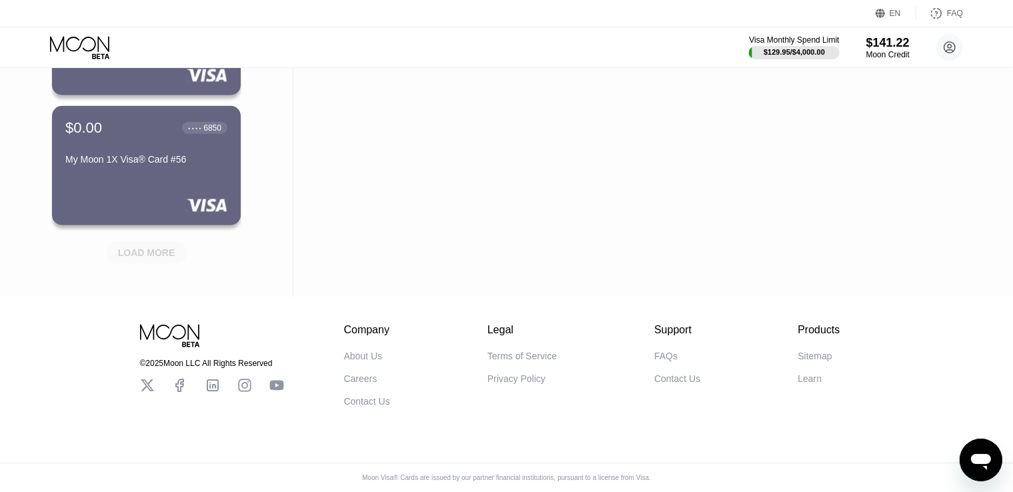
click at [153, 247] on div "LOAD MORE" at bounding box center [146, 253] width 57 height 12
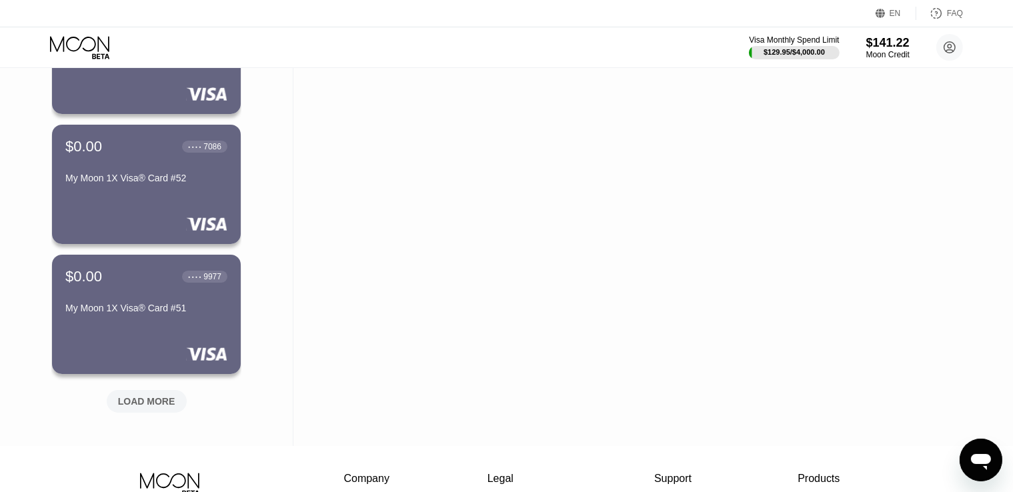
scroll to position [1891, 0]
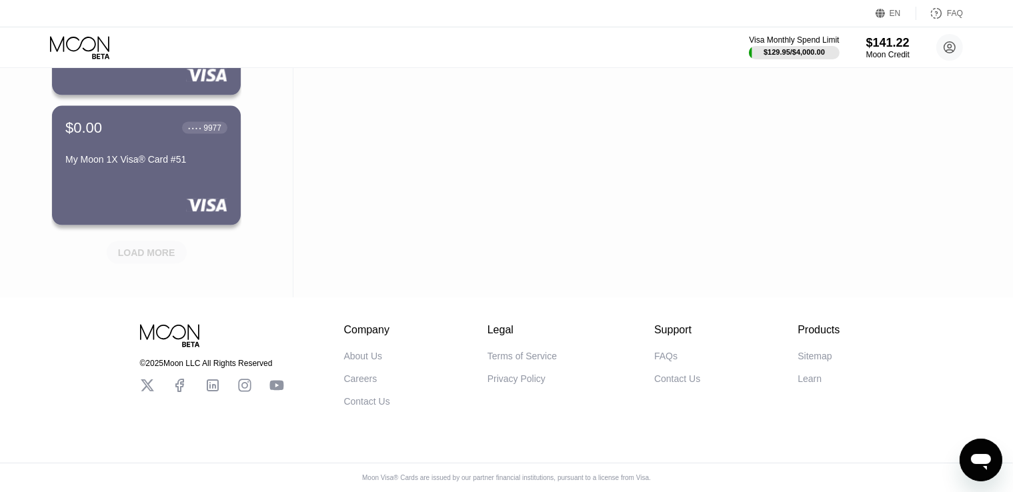
click at [165, 247] on div "LOAD MORE" at bounding box center [146, 253] width 57 height 12
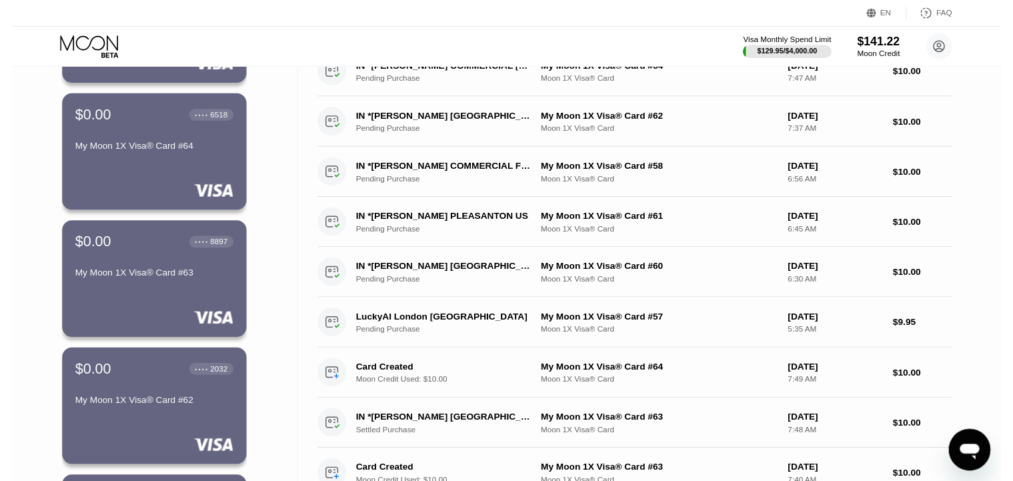
scroll to position [0, 0]
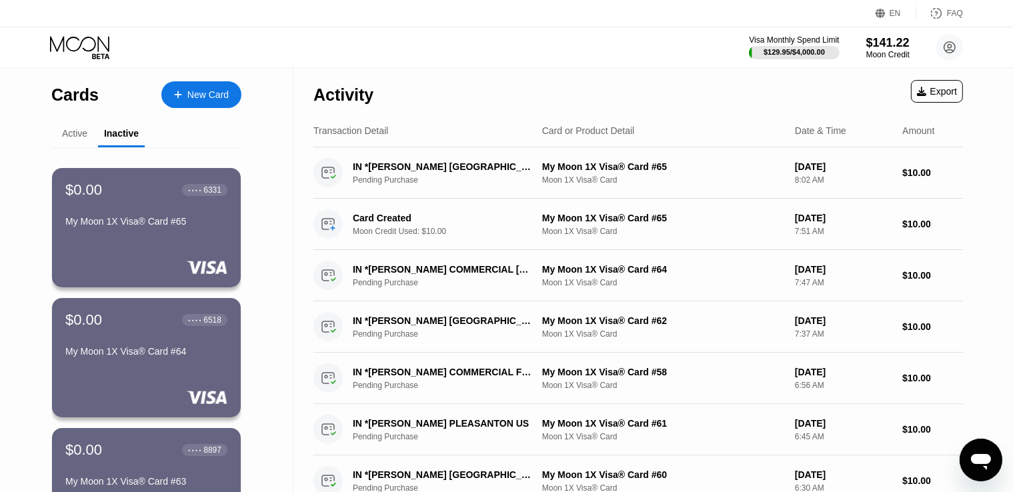
click at [68, 133] on div "Active" at bounding box center [74, 133] width 25 height 11
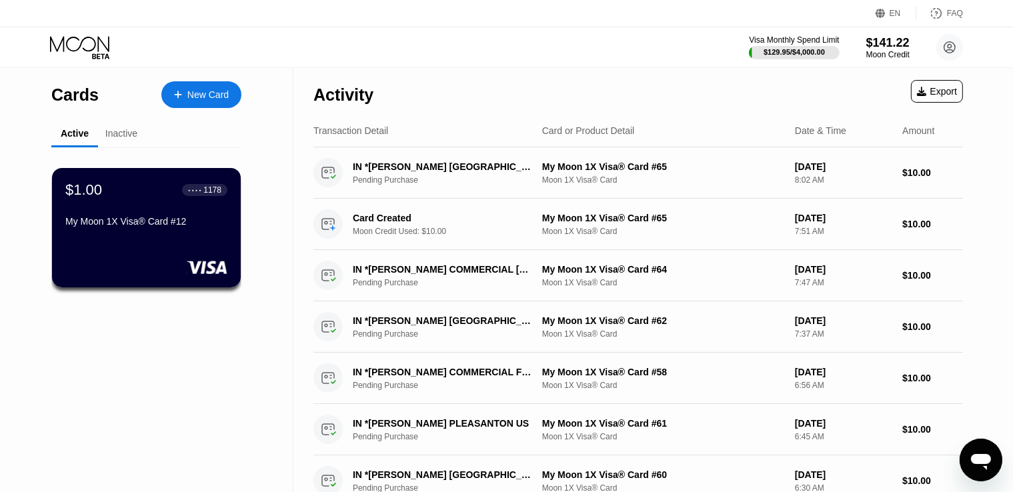
click at [200, 95] on div "New Card" at bounding box center [207, 94] width 41 height 11
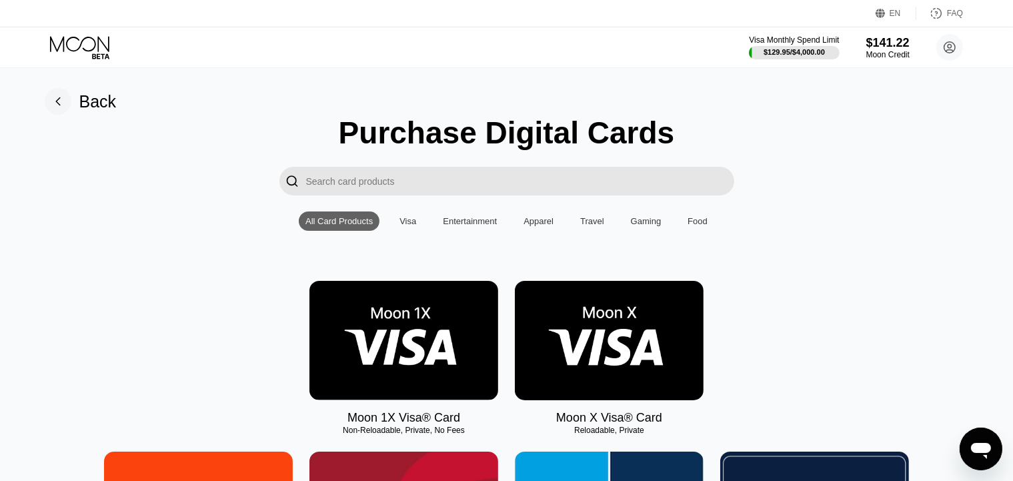
click at [414, 326] on img at bounding box center [403, 340] width 189 height 119
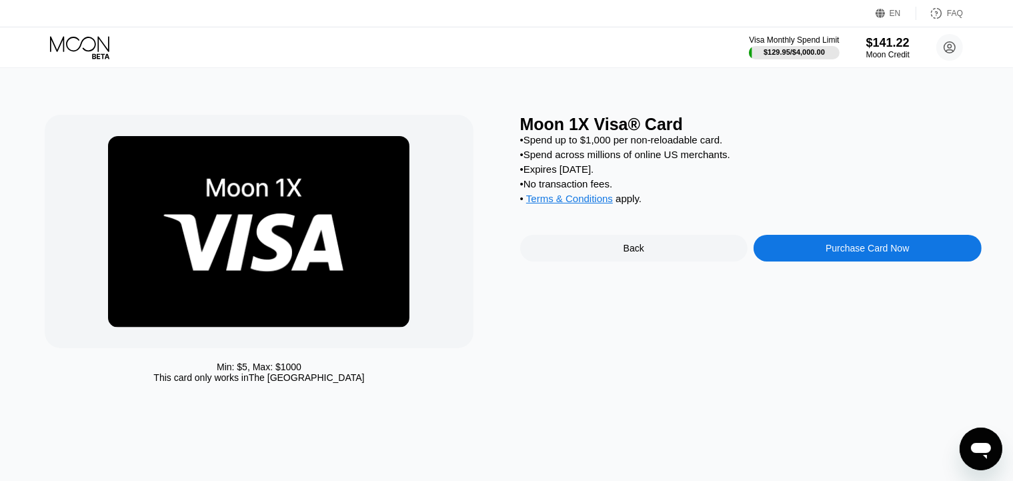
click at [833, 253] on div "Purchase Card Now" at bounding box center [866, 248] width 83 height 11
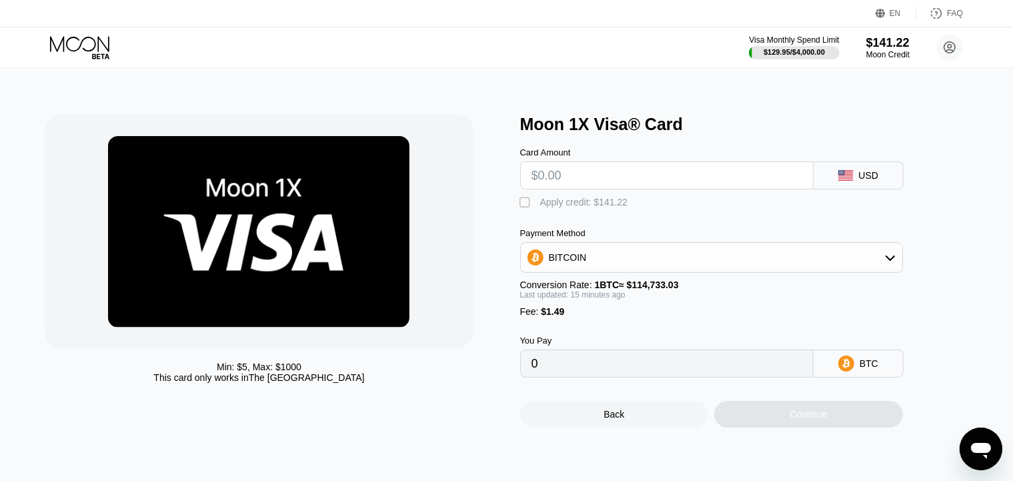
click at [552, 176] on input "text" at bounding box center [666, 175] width 271 height 27
type input "$10"
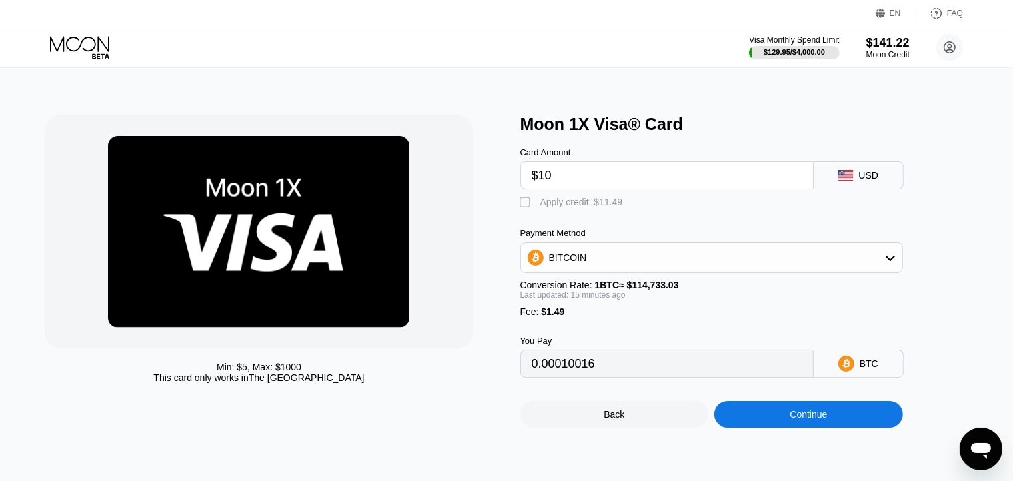
type input "0.00010016"
type input "$10"
click at [541, 207] on div "Apply credit: $11.49" at bounding box center [581, 202] width 83 height 11
type input "0"
click at [799, 427] on div "Continue" at bounding box center [808, 414] width 189 height 27
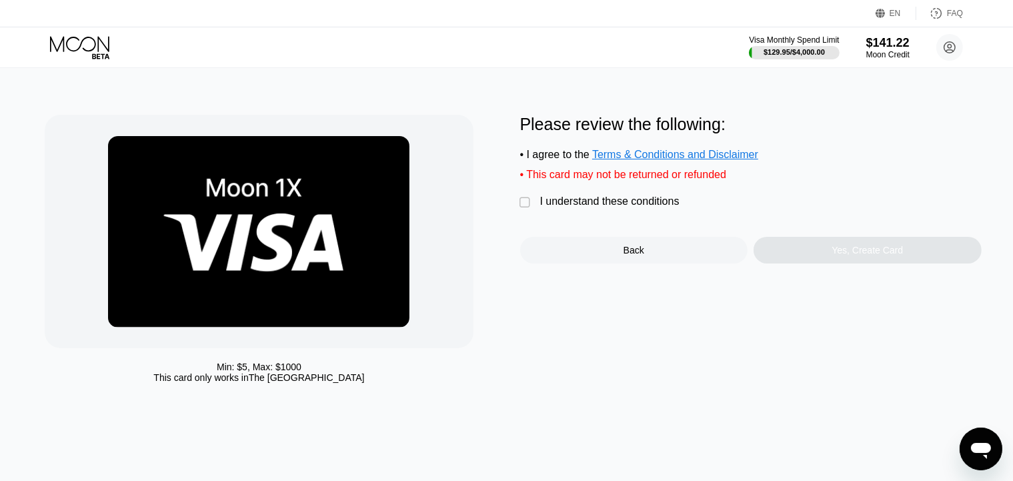
click at [554, 207] on div "I understand these conditions" at bounding box center [609, 201] width 139 height 12
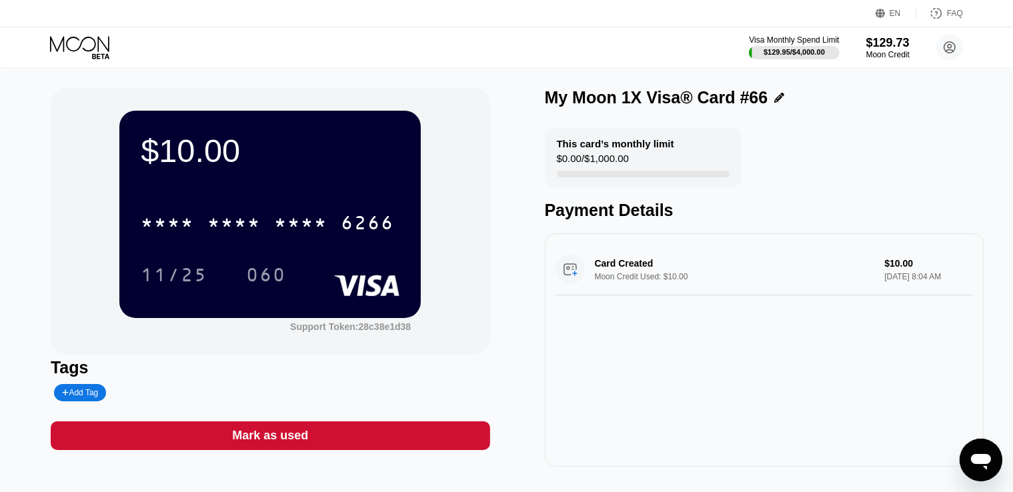
click at [25, 259] on div "$10.00 * * * * * * * * * * * * 6266 11/25 060 Support Token: 28c38e1d38 Tags Ad…" at bounding box center [506, 284] width 1013 height 432
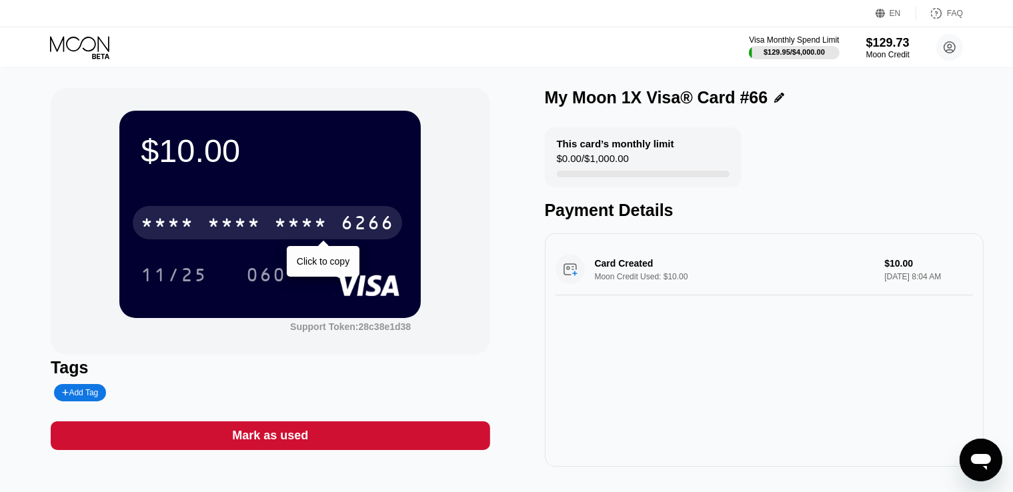
click at [267, 226] on div "* * * * * * * * * * * * 6266" at bounding box center [267, 222] width 269 height 33
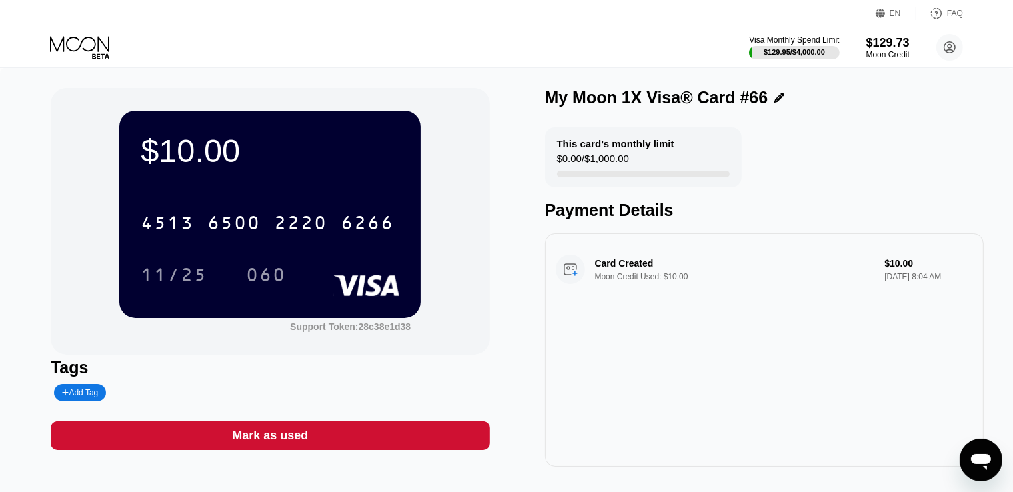
click at [43, 271] on div "$10.00 4513 6500 2220 6266 11/25 060 Support Token: 28c38e1d38 Tags Add Tag Mar…" at bounding box center [506, 284] width 1013 height 432
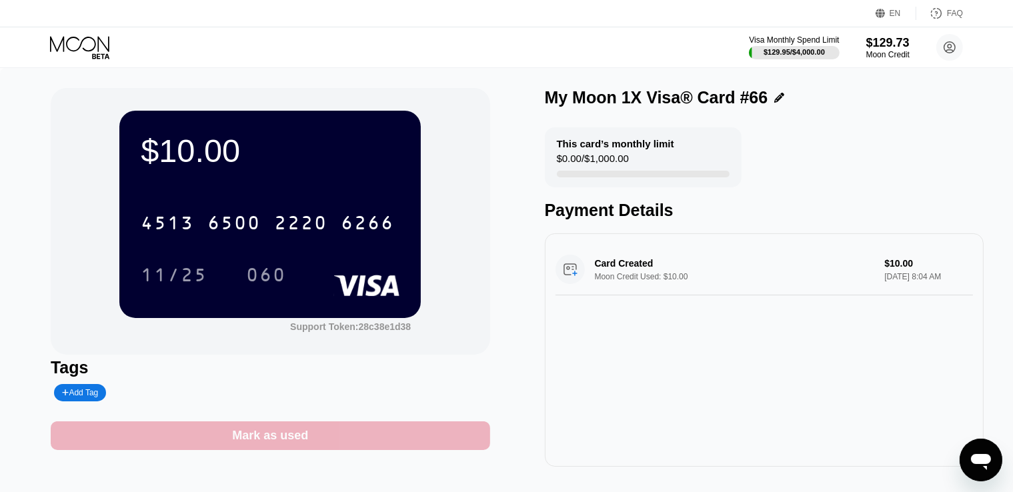
click at [339, 445] on div "Mark as used" at bounding box center [270, 435] width 439 height 29
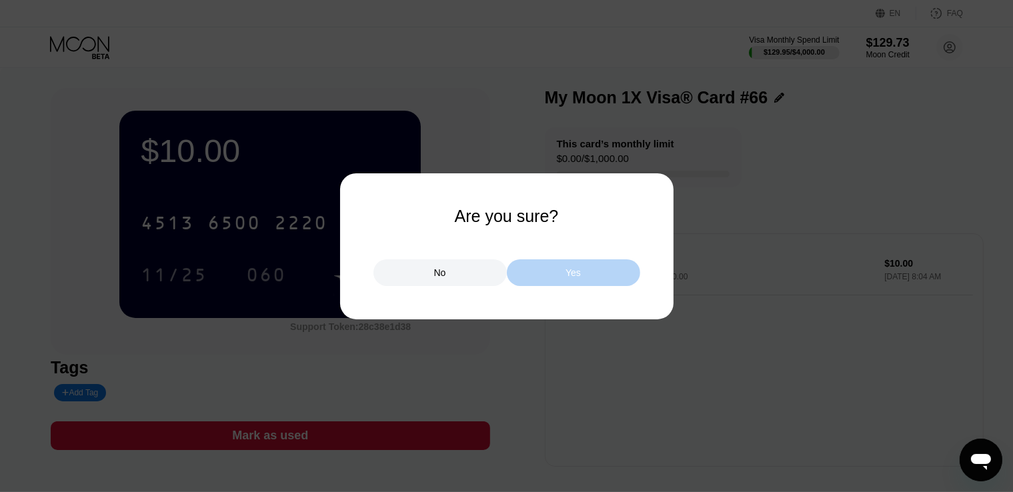
click at [595, 270] on div "Yes" at bounding box center [573, 272] width 133 height 27
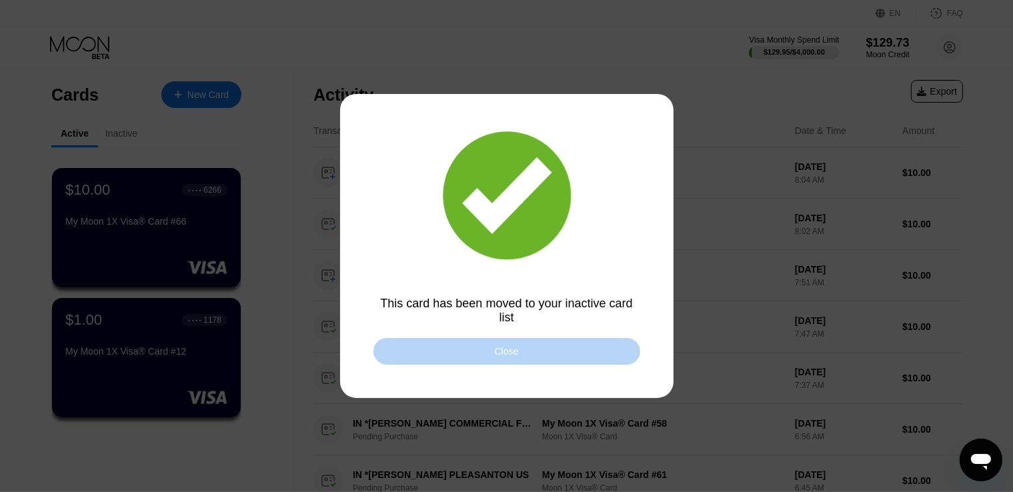
click at [483, 347] on div "Close" at bounding box center [506, 351] width 267 height 27
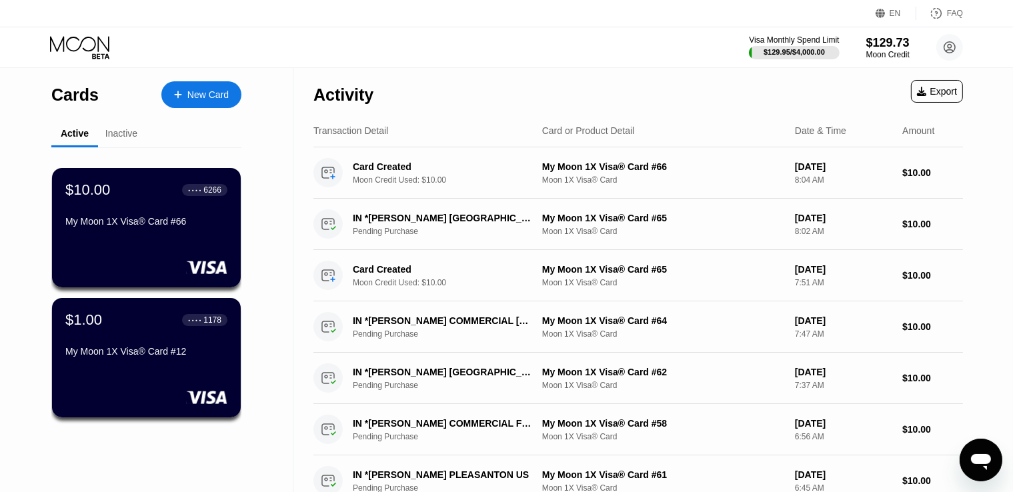
click at [124, 139] on div "Inactive" at bounding box center [121, 133] width 32 height 11
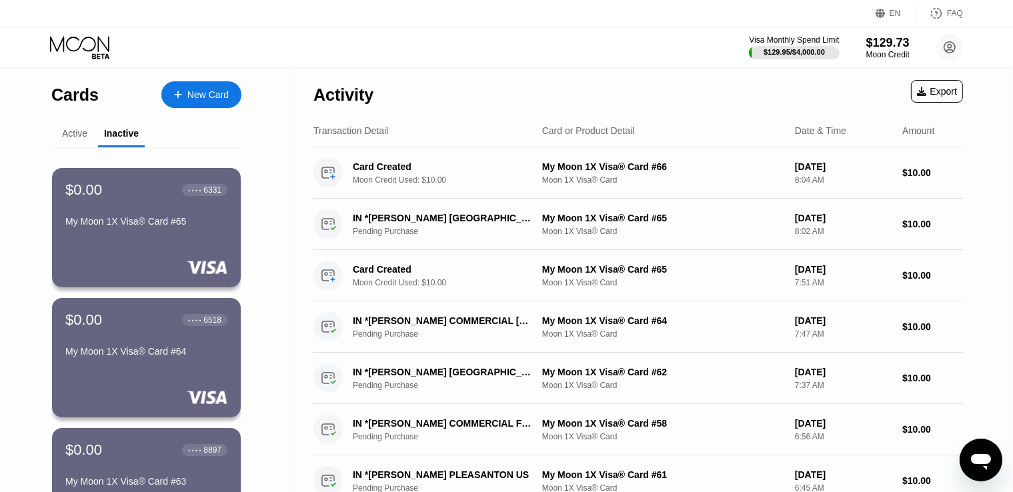
click at [71, 139] on div "Active" at bounding box center [74, 133] width 25 height 11
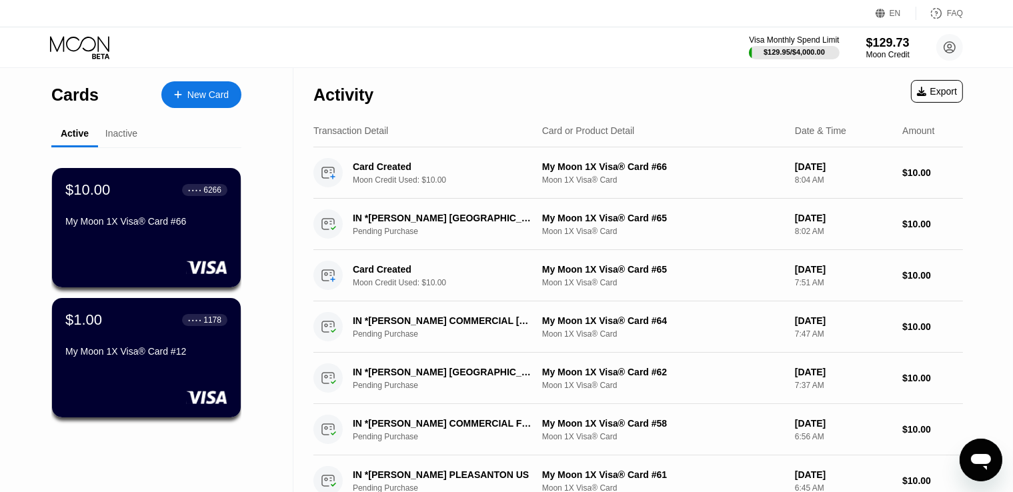
click at [163, 249] on div "$10.00 ● ● ● ● 6266 My Moon 1X Visa® Card #66" at bounding box center [146, 227] width 189 height 119
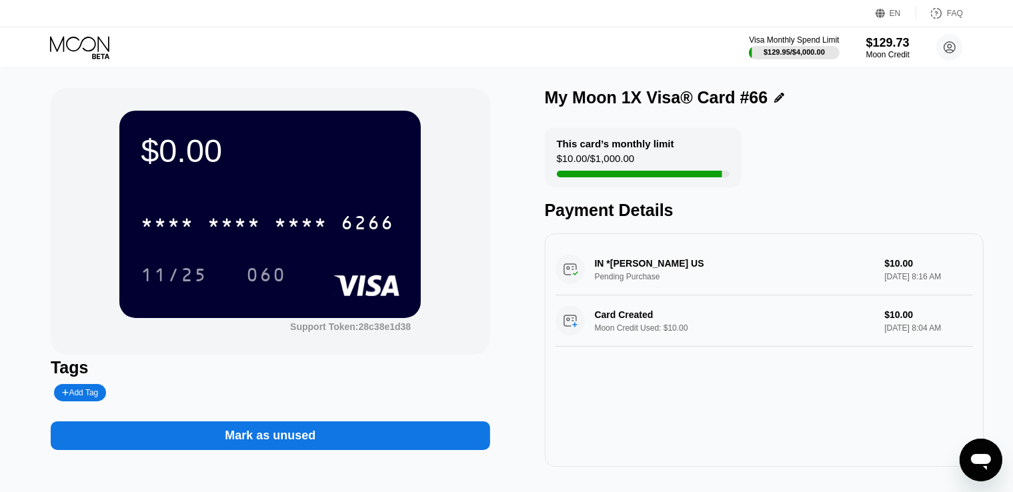
click at [83, 56] on icon at bounding box center [81, 47] width 62 height 23
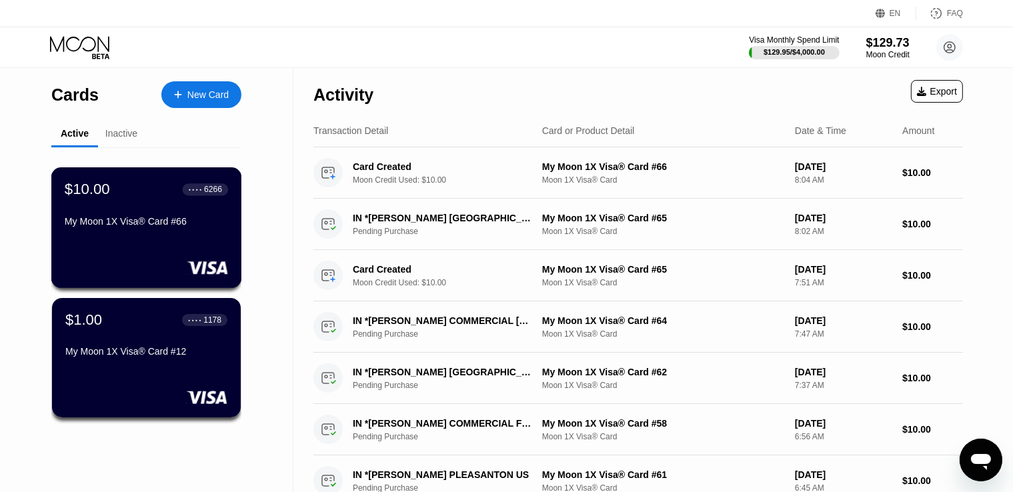
click at [215, 259] on div "$10.00 ● ● ● ● 6266 My Moon 1X Visa® Card #66" at bounding box center [146, 227] width 191 height 121
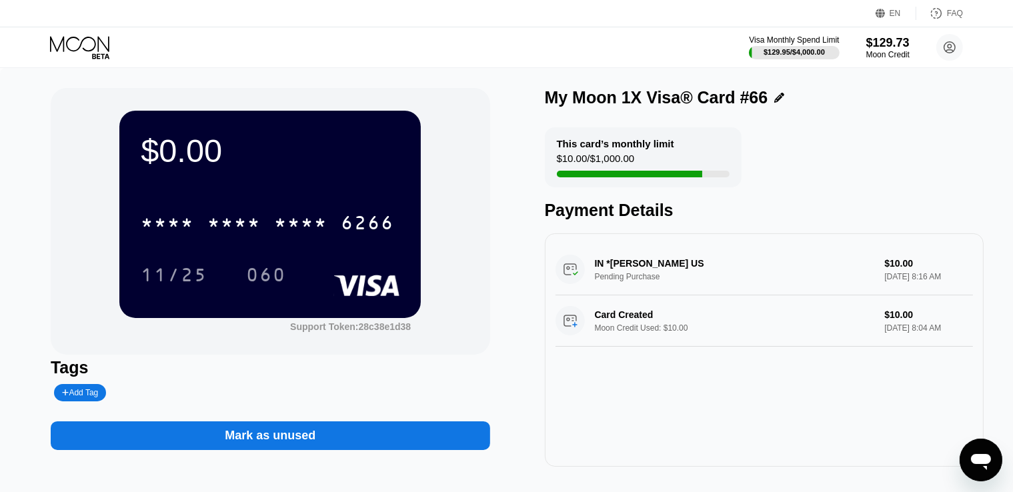
click at [83, 43] on icon at bounding box center [81, 47] width 62 height 23
